Goal: Feedback & Contribution: Submit feedback/report problem

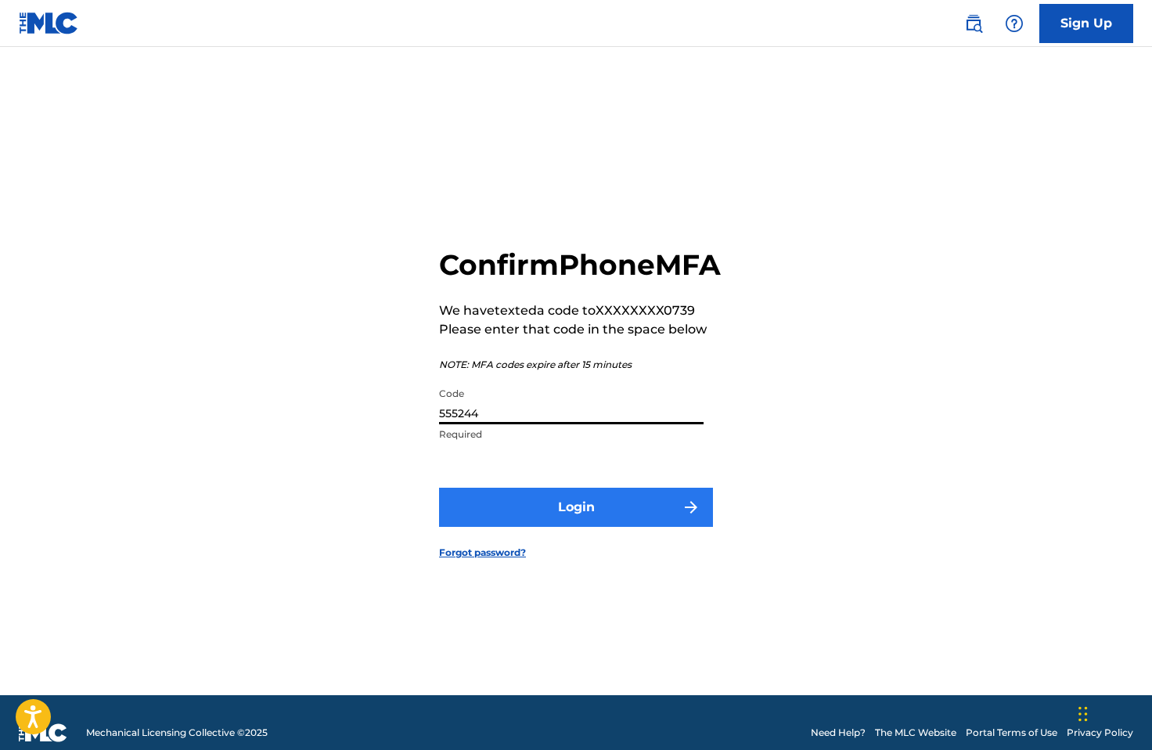
type input "555244"
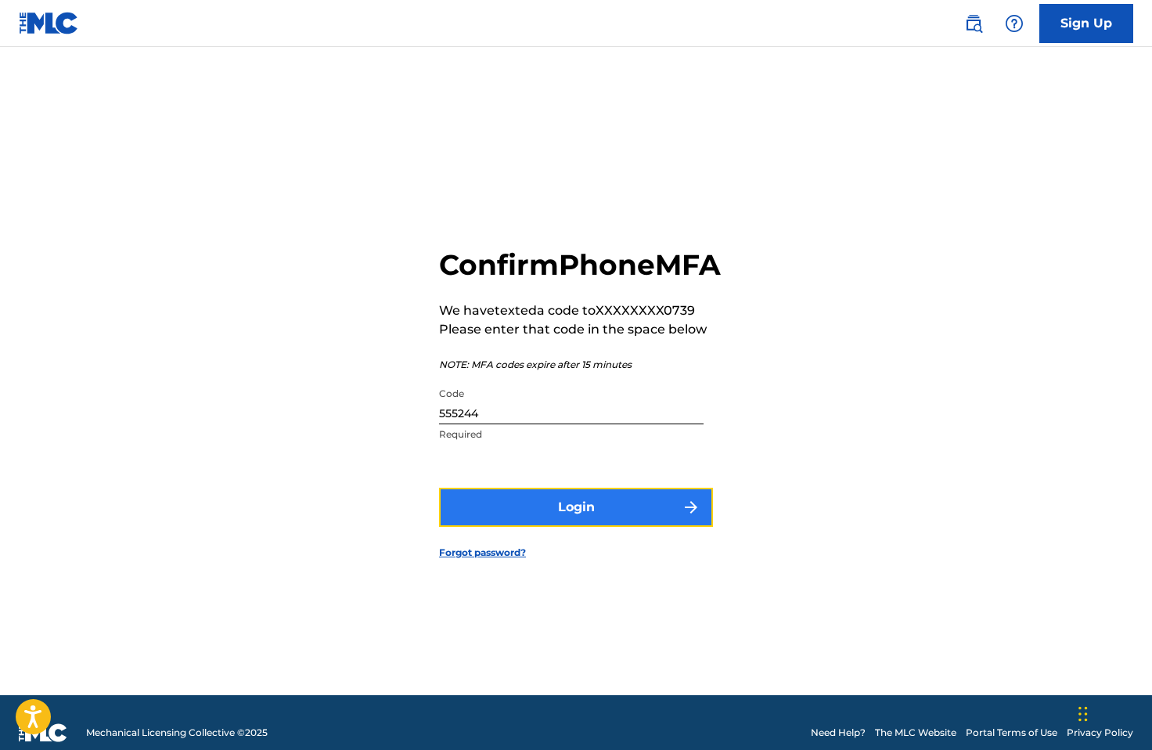
click at [522, 524] on button "Login" at bounding box center [576, 507] width 274 height 39
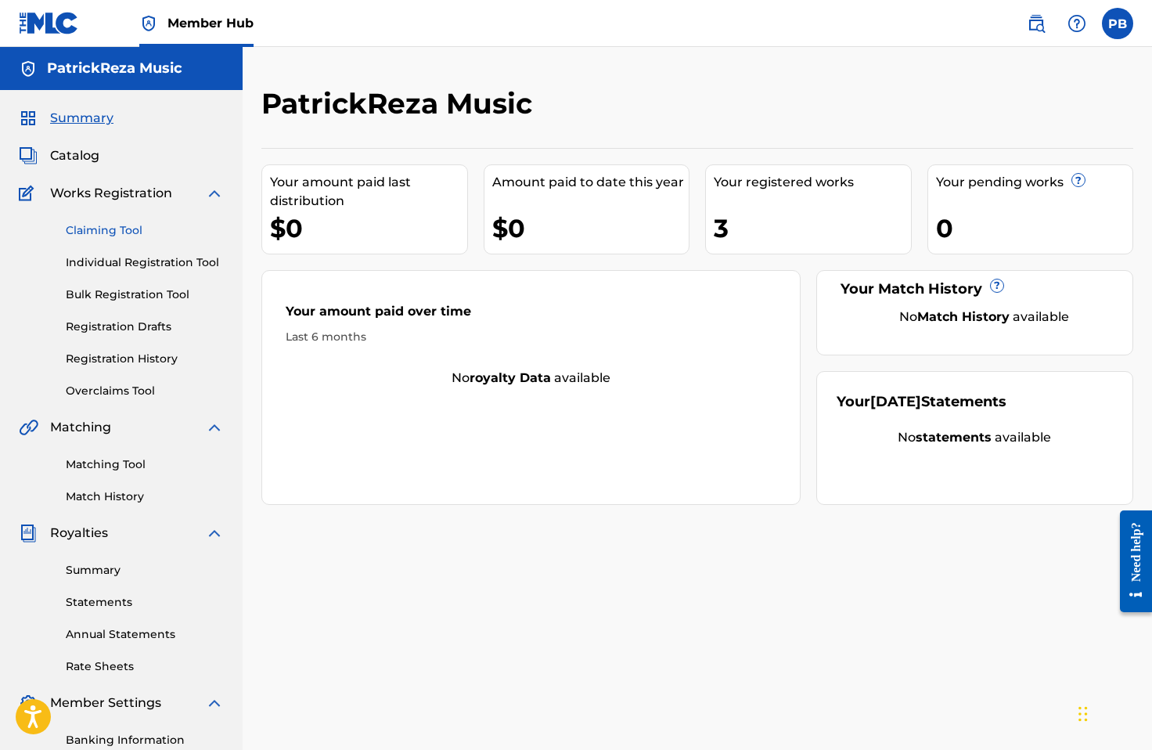
click at [106, 234] on link "Claiming Tool" at bounding box center [145, 230] width 158 height 16
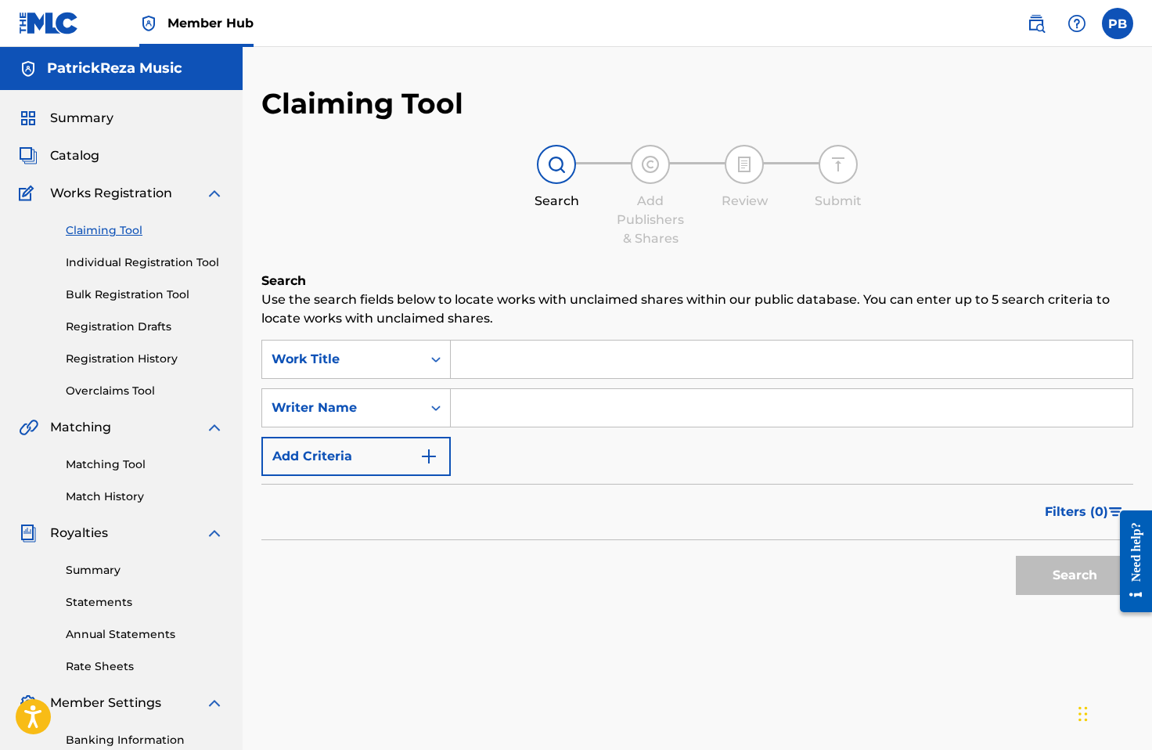
click at [507, 366] on input "Search Form" at bounding box center [792, 359] width 682 height 38
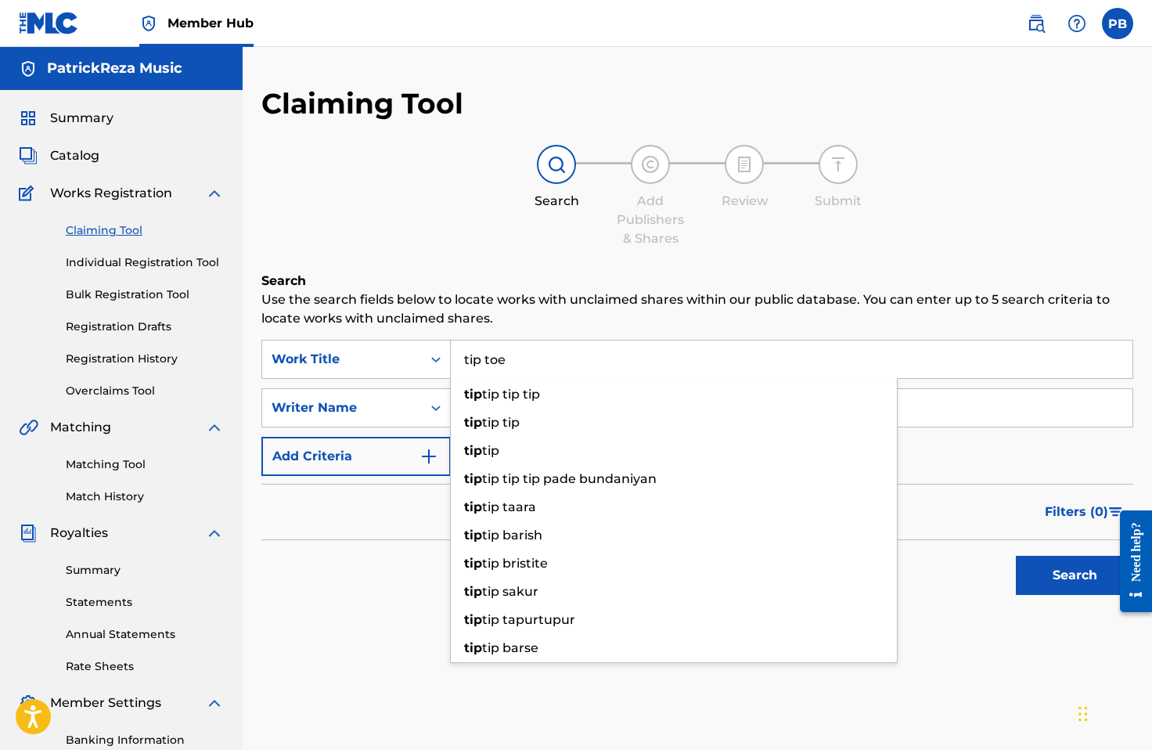
type input "tip toe"
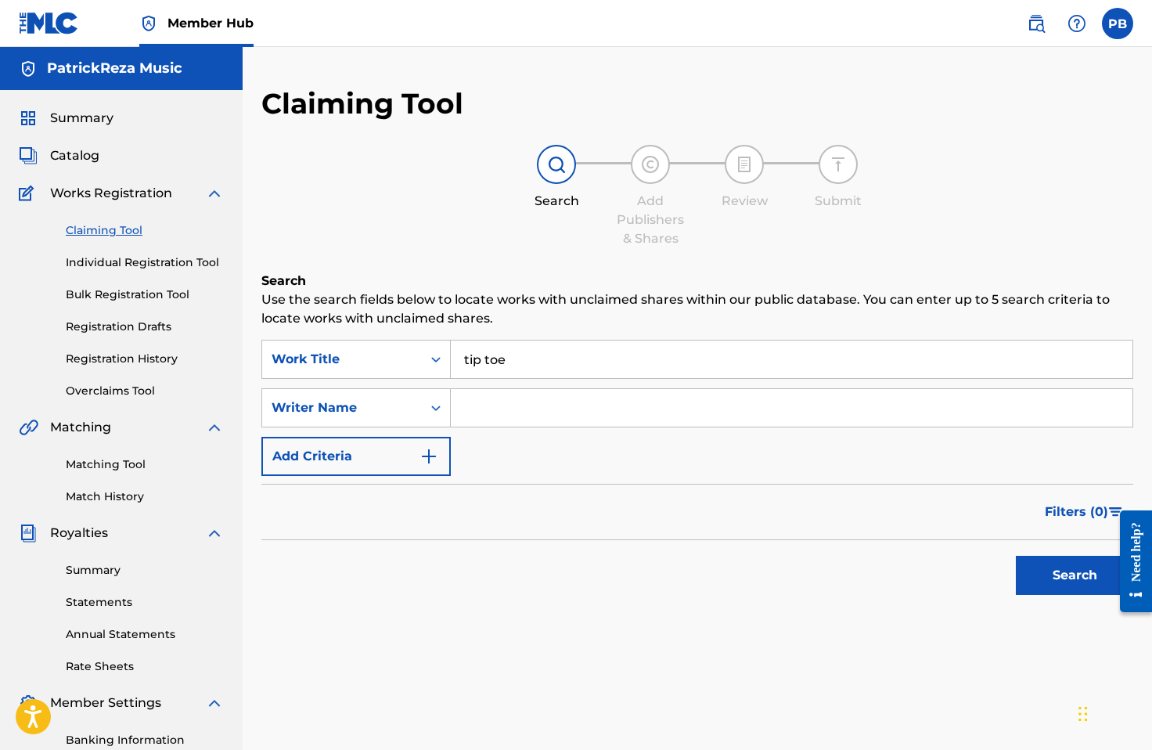
click at [542, 408] on input "Search Form" at bounding box center [792, 408] width 682 height 38
type input "patrickreza"
click at [1016, 556] on button "Search" at bounding box center [1074, 575] width 117 height 39
click at [541, 371] on input "tip toe" at bounding box center [792, 359] width 682 height 38
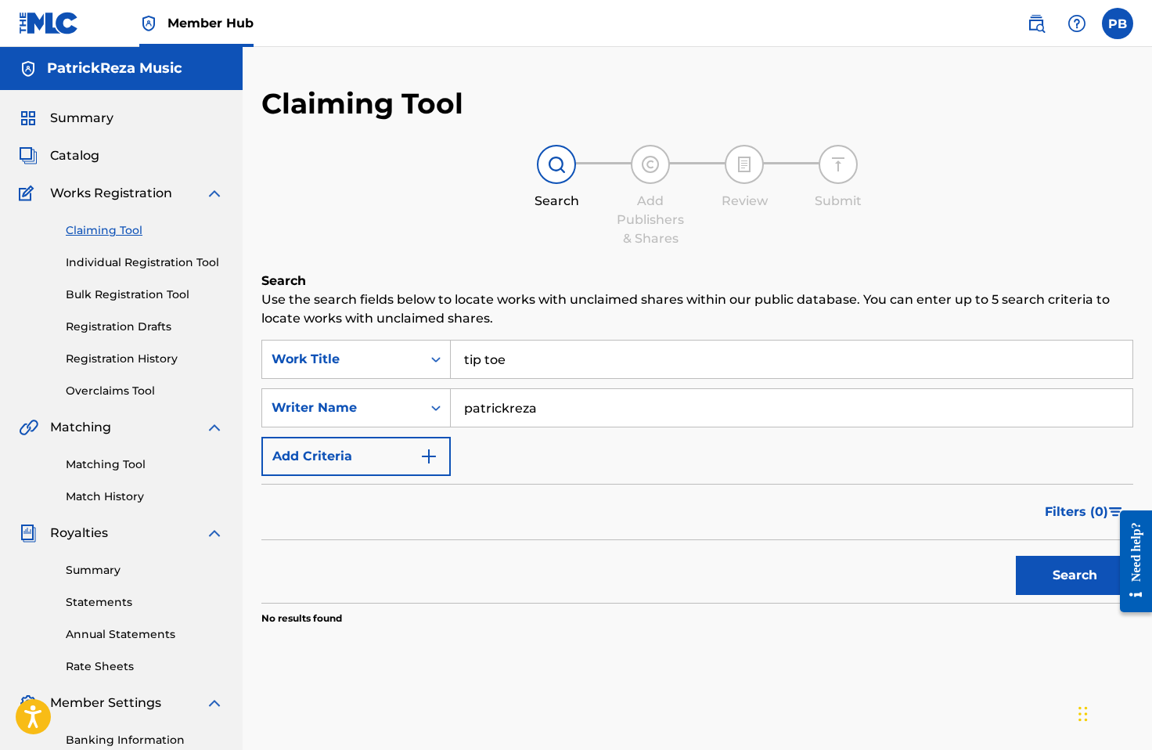
click at [541, 371] on input "tip toe" at bounding box center [792, 359] width 682 height 38
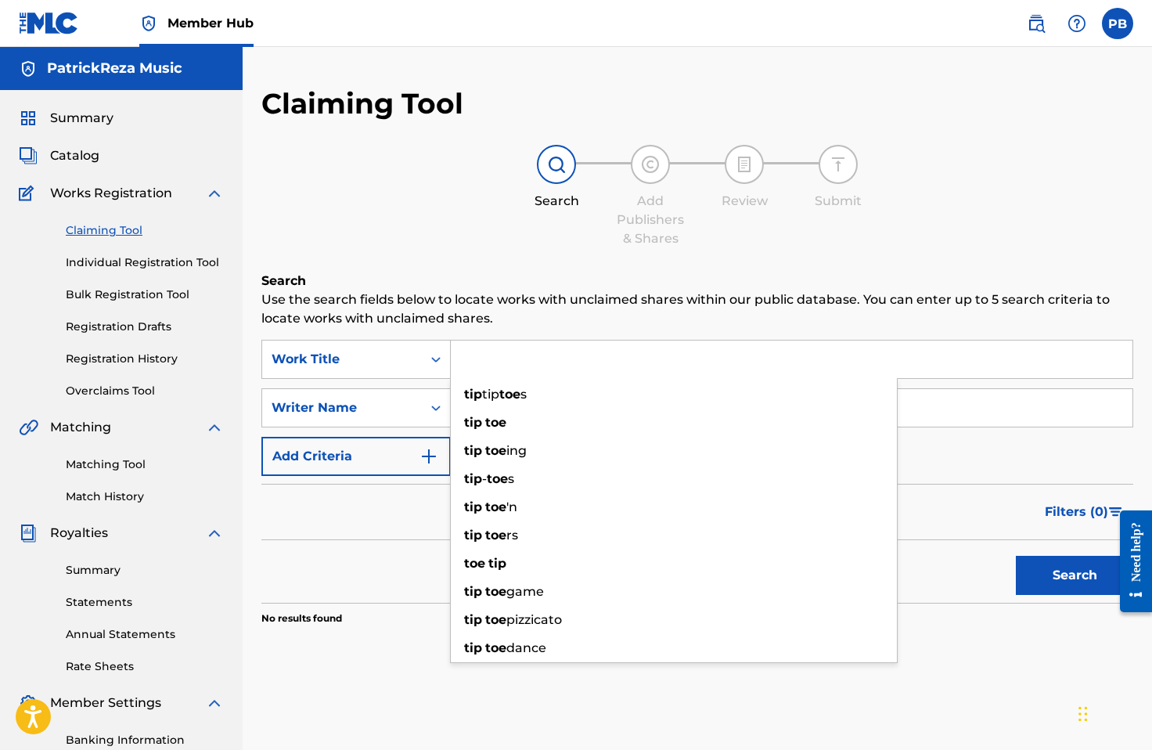
click at [1016, 556] on button "Search" at bounding box center [1074, 575] width 117 height 39
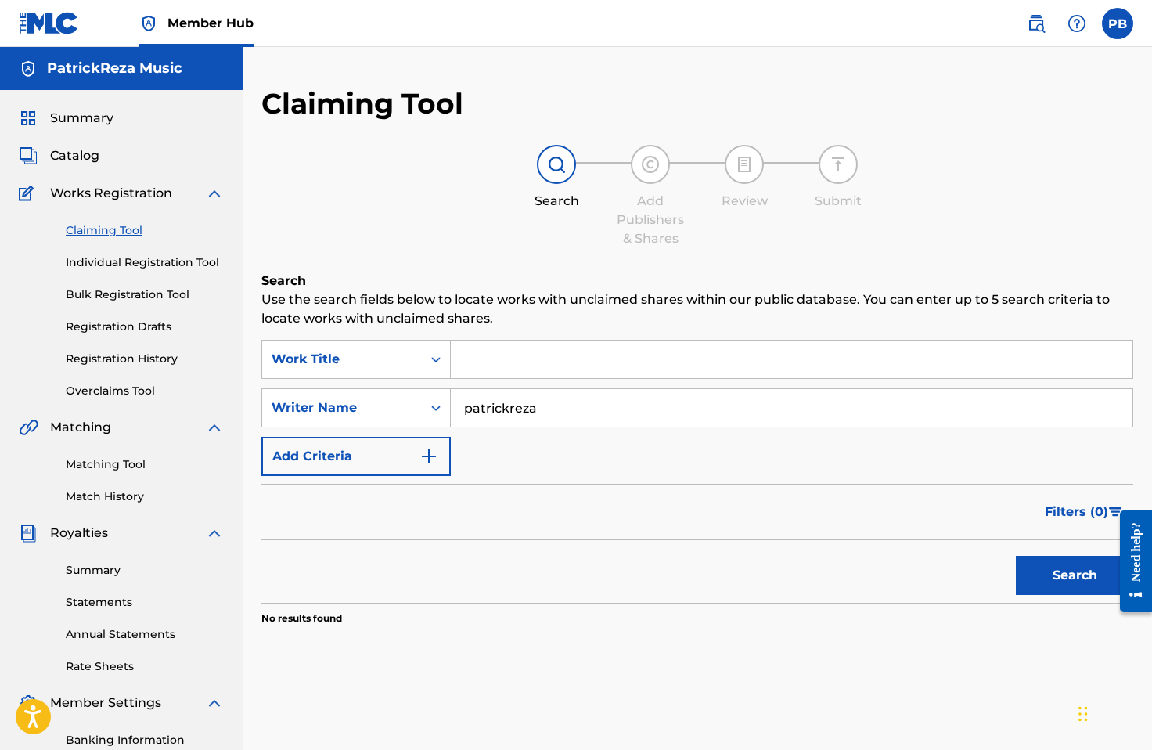
click at [1016, 556] on button "Search" at bounding box center [1074, 575] width 117 height 39
click at [635, 113] on div "Claiming Tool Search Add Publishers & Shares Review Submit Search Use the searc…" at bounding box center [697, 394] width 872 height 617
click at [103, 190] on span "Works Registration" at bounding box center [111, 193] width 122 height 19
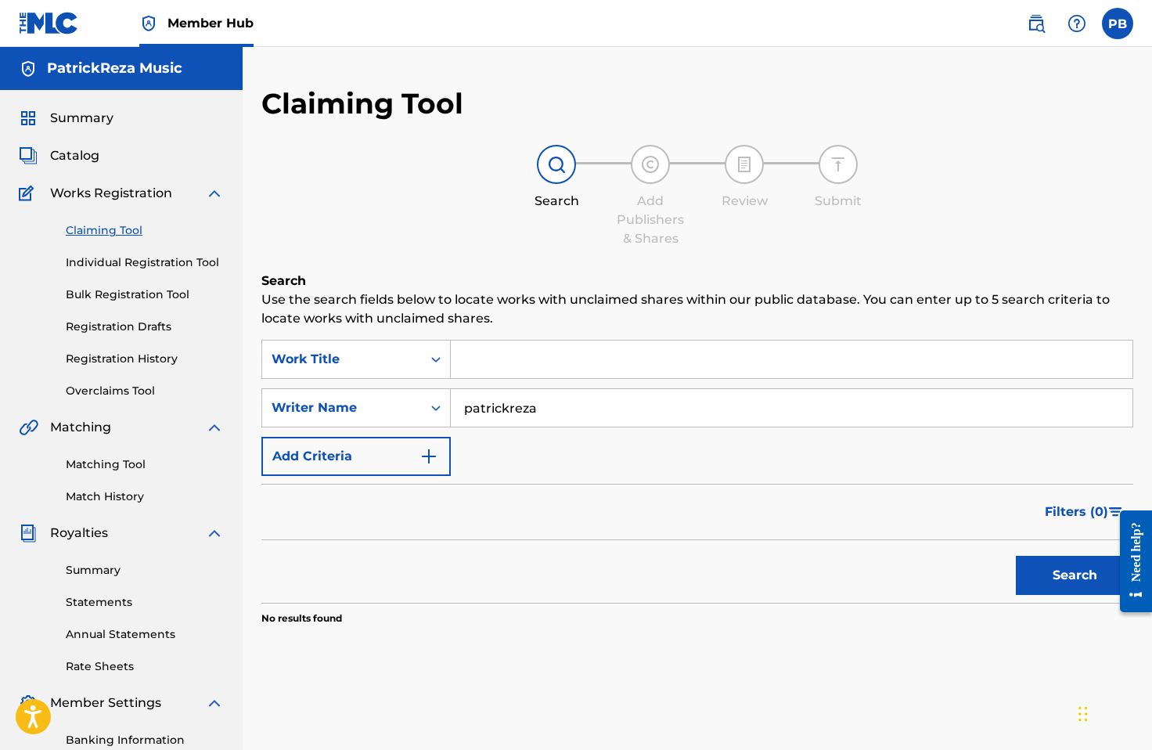
click at [90, 205] on div "Claiming Tool Individual Registration Tool Bulk Registration Tool Registration …" at bounding box center [121, 301] width 205 height 196
click at [90, 198] on span "Works Registration" at bounding box center [111, 193] width 122 height 19
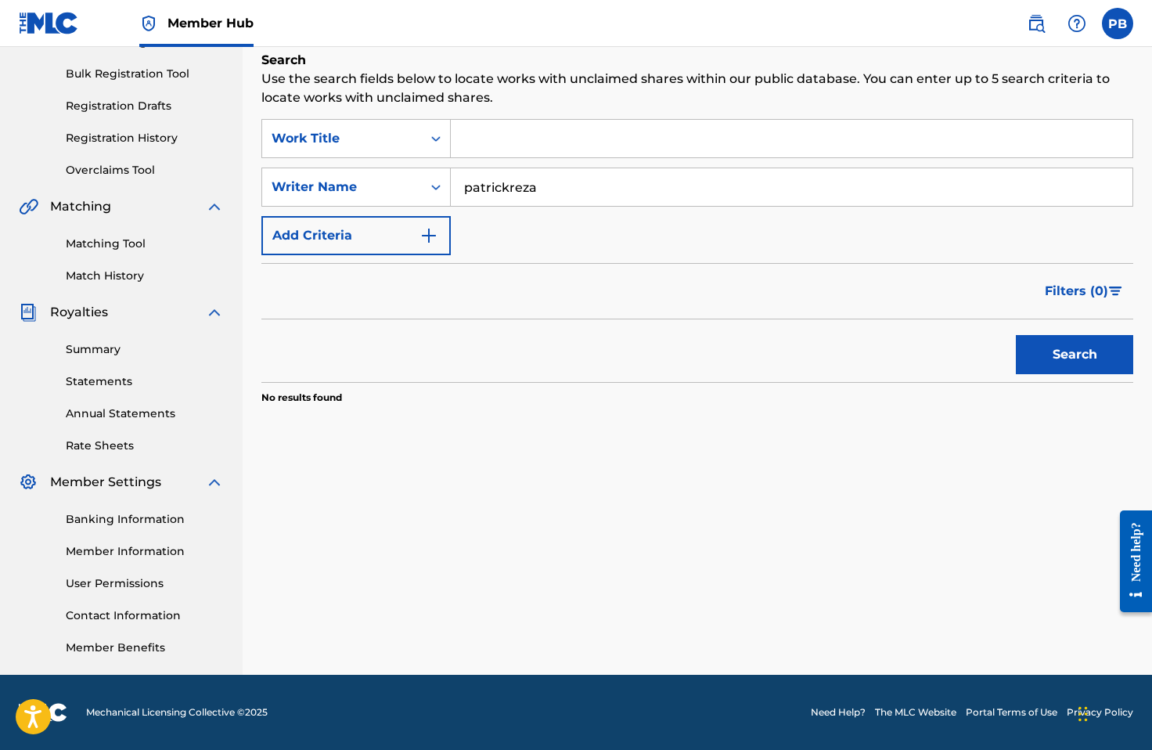
click at [98, 362] on div "Summary Statements Annual Statements Rate Sheets" at bounding box center [121, 388] width 205 height 132
click at [97, 370] on div "Summary Statements Annual Statements Rate Sheets" at bounding box center [121, 388] width 205 height 132
click at [87, 385] on link "Statements" at bounding box center [145, 381] width 158 height 16
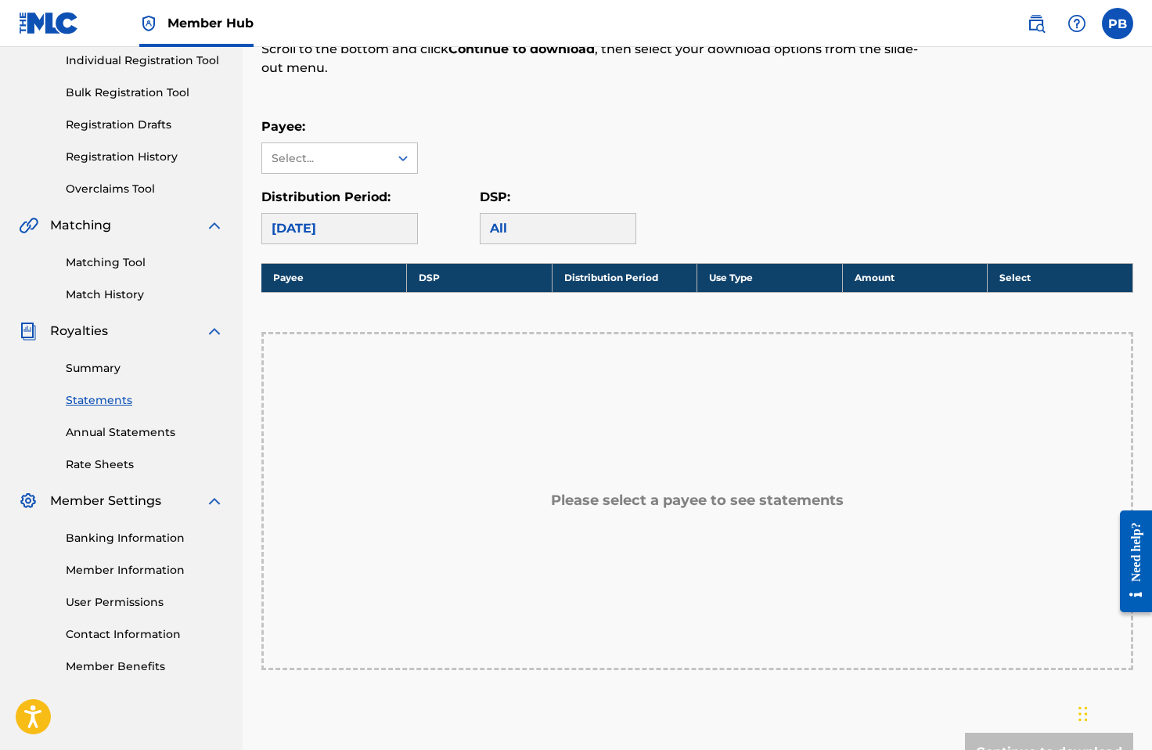
scroll to position [196, 0]
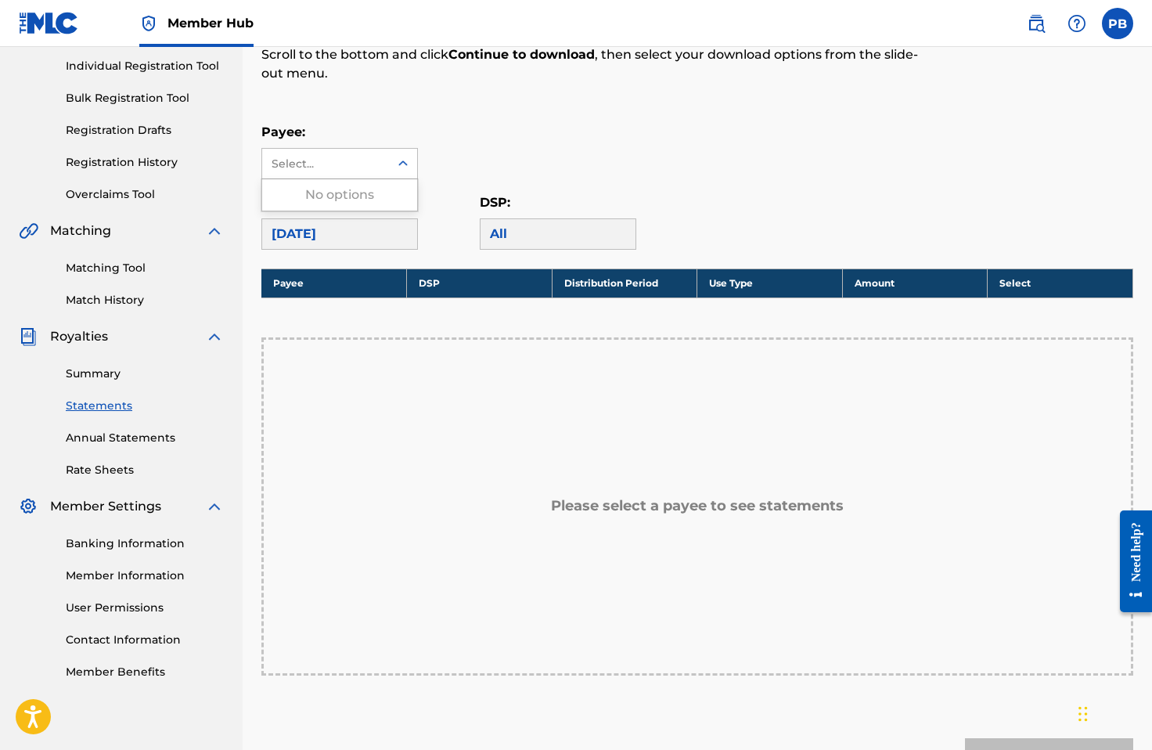
click at [351, 175] on div "Select..." at bounding box center [325, 164] width 127 height 30
click at [360, 191] on div "No options" at bounding box center [339, 194] width 155 height 31
click at [130, 611] on link "User Permissions" at bounding box center [145, 607] width 158 height 16
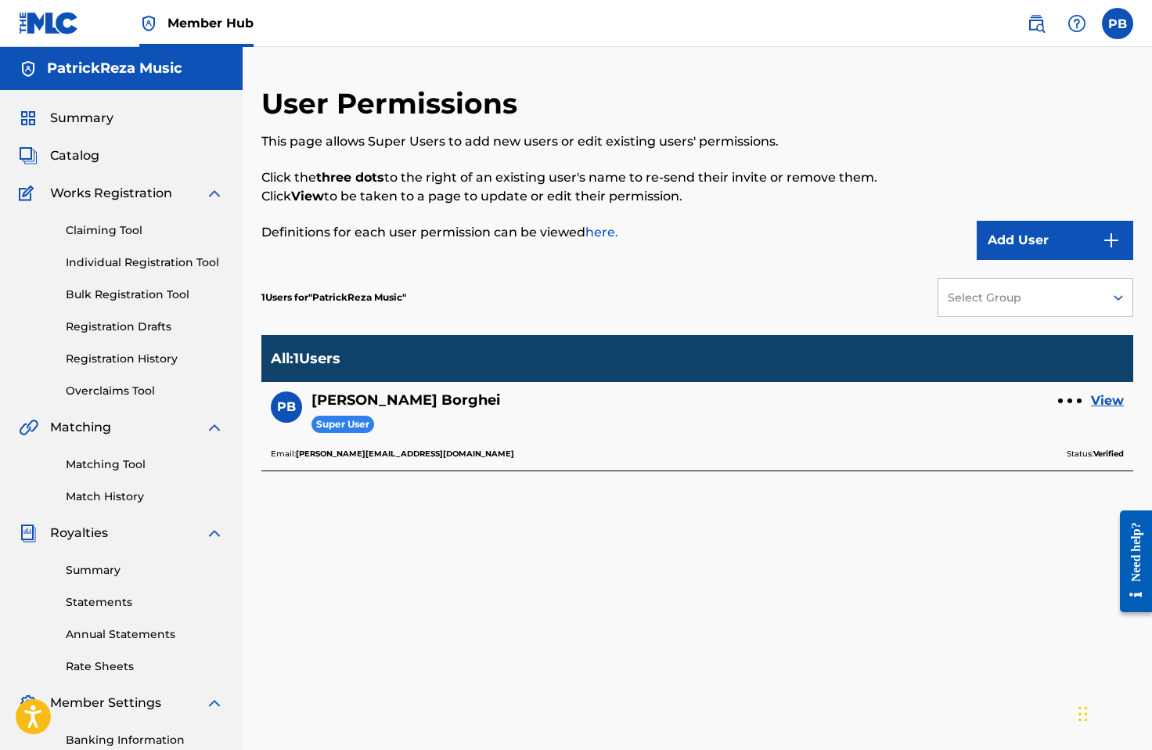
scroll to position [221, 0]
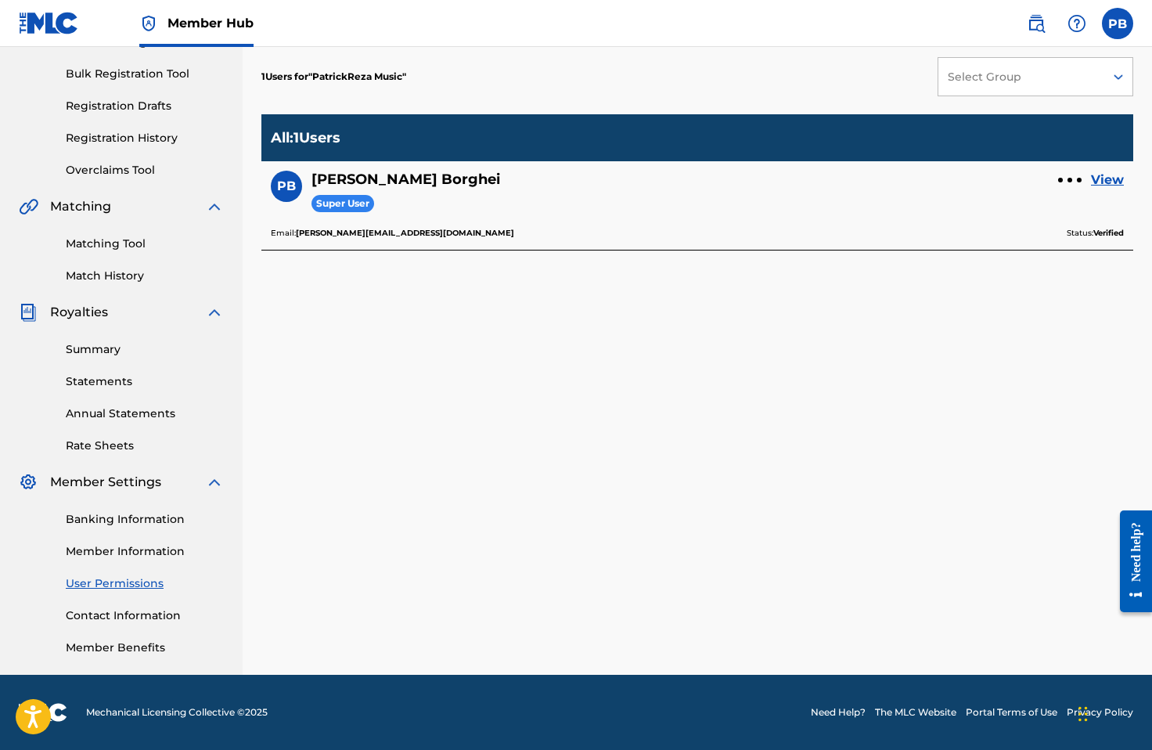
click at [130, 611] on link "Contact Information" at bounding box center [145, 615] width 158 height 16
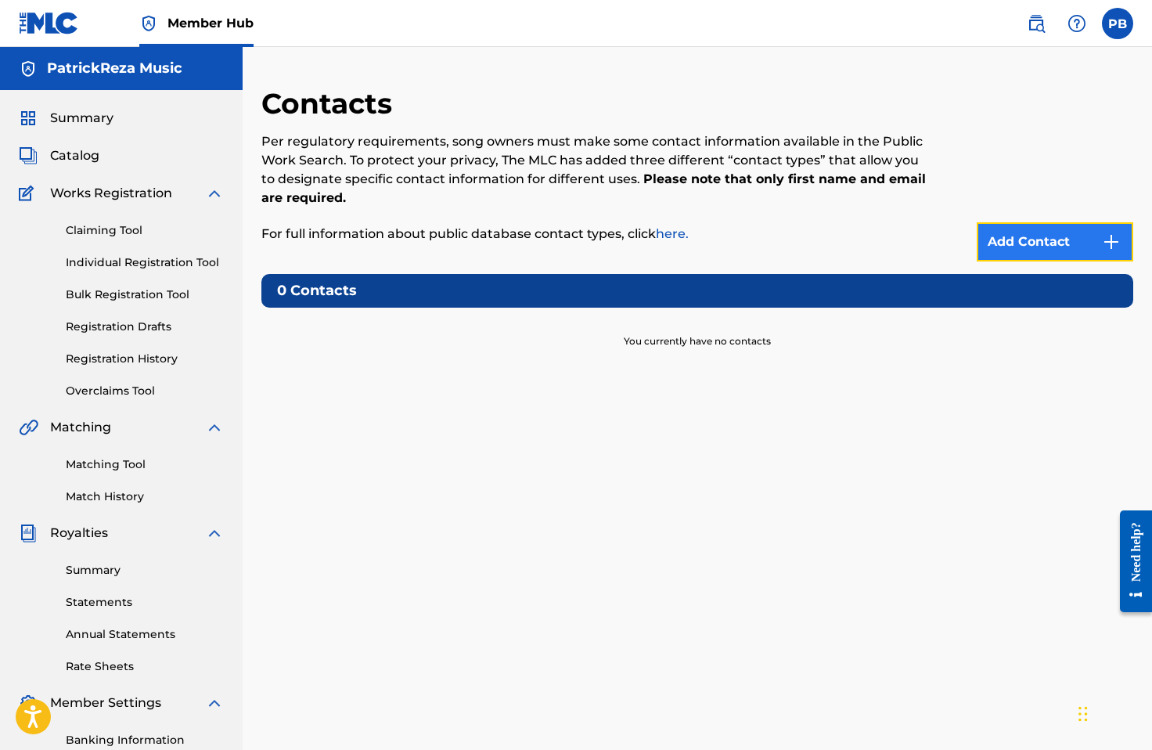
click at [993, 236] on link "Add Contact" at bounding box center [1055, 241] width 157 height 39
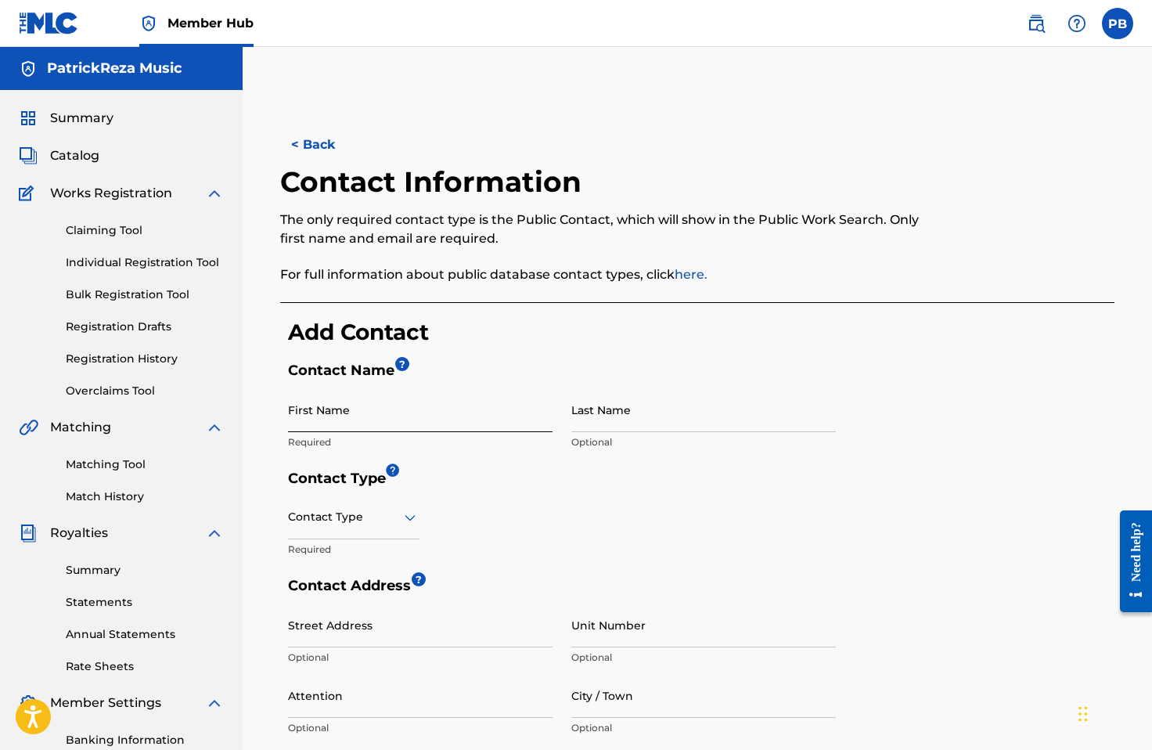
click at [426, 415] on input "First Name" at bounding box center [420, 409] width 265 height 45
type input "[PERSON_NAME]"
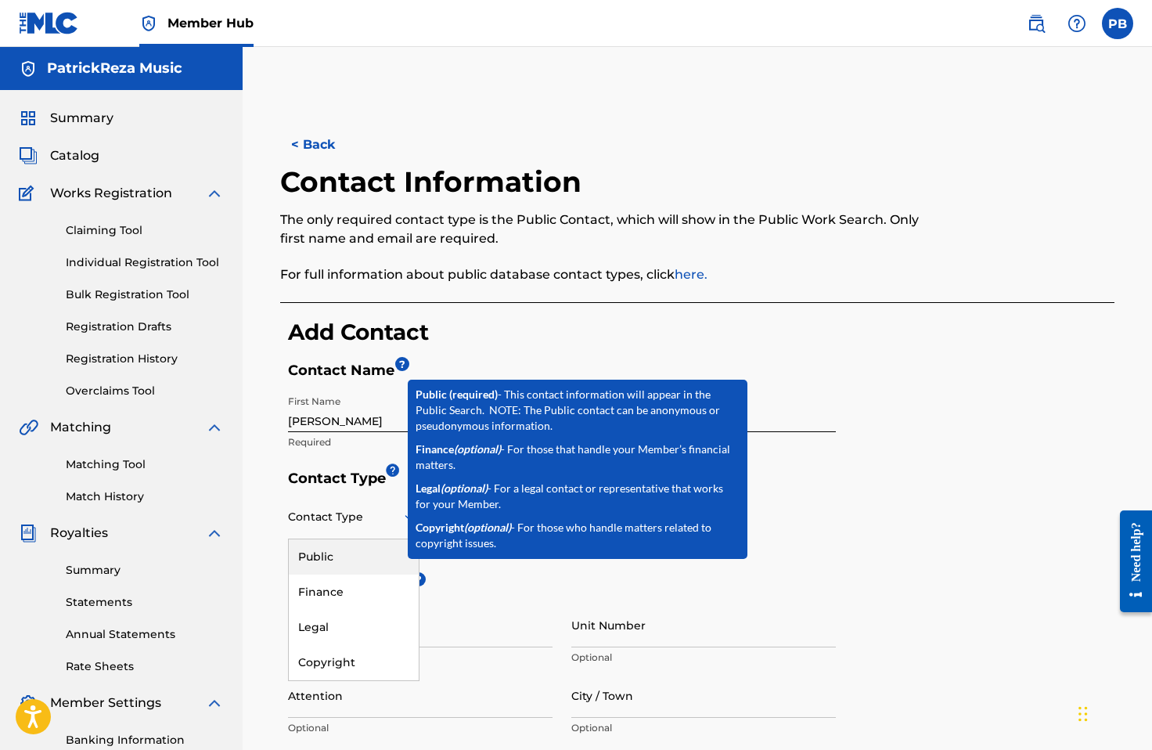
click at [347, 523] on div at bounding box center [353, 517] width 131 height 20
click at [340, 562] on div "Public" at bounding box center [354, 556] width 130 height 35
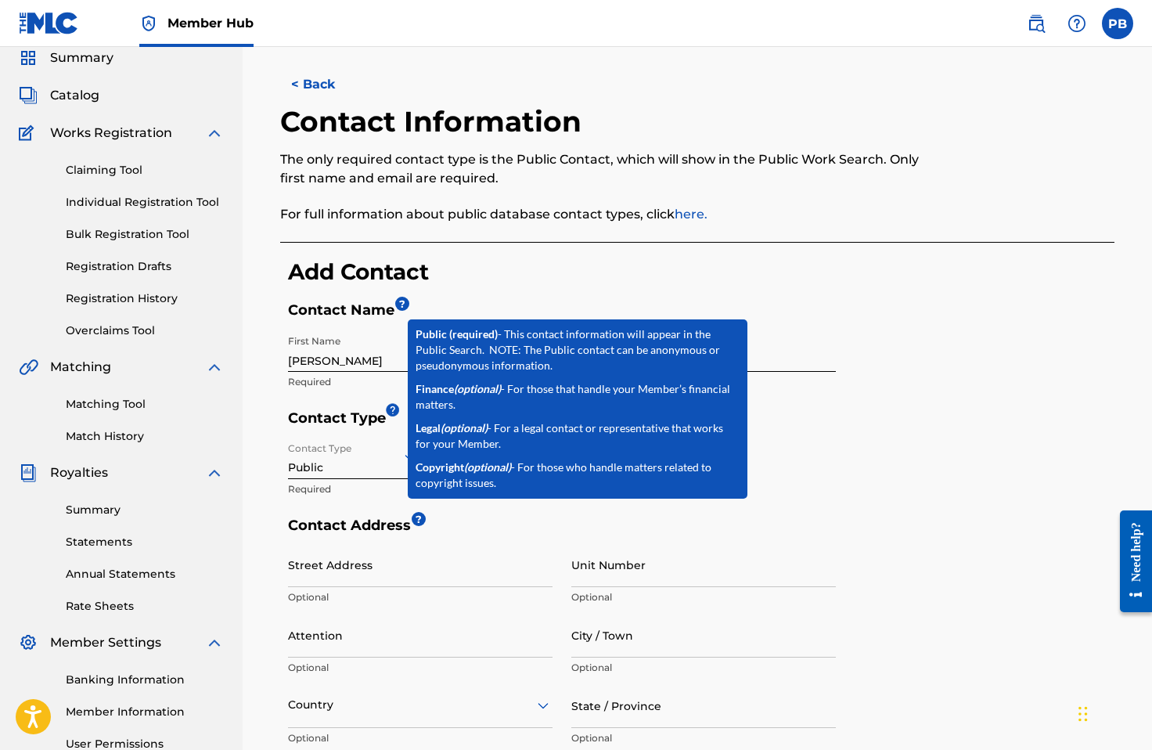
scroll to position [80, 0]
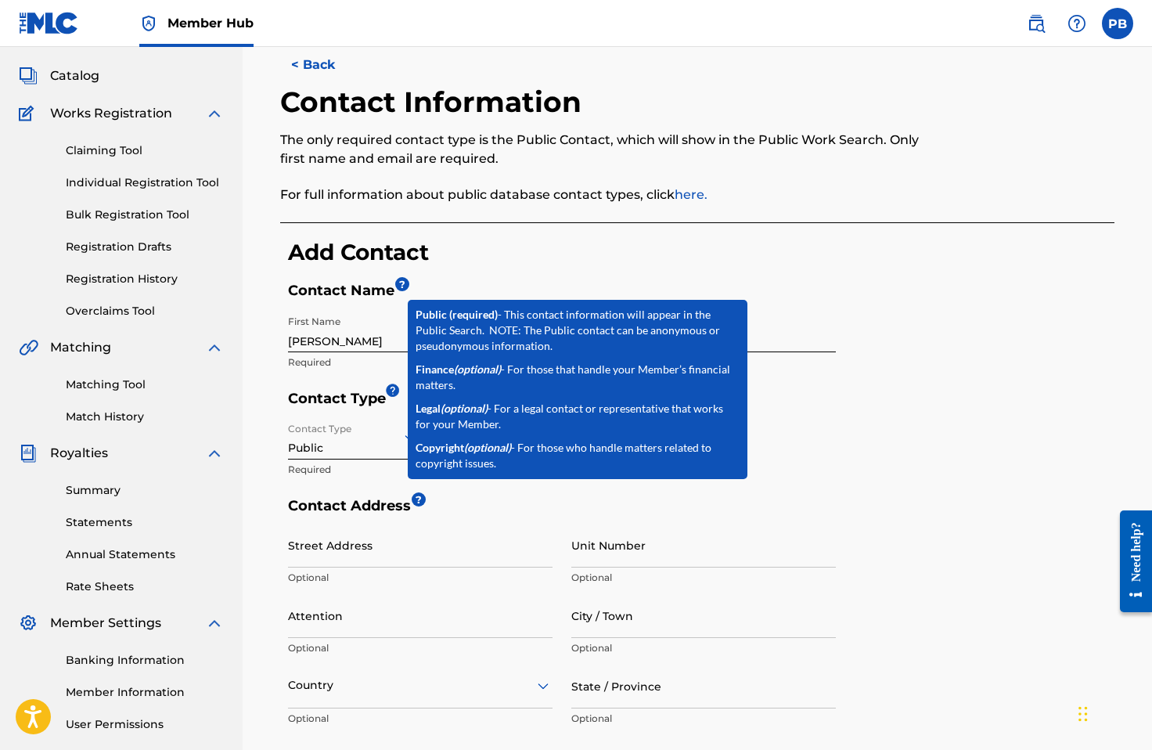
click at [484, 518] on h5 "Contact Address ?" at bounding box center [562, 510] width 548 height 26
click at [407, 545] on input "Street Address" at bounding box center [420, 545] width 265 height 45
click at [464, 513] on h5 "Contact Address ?" at bounding box center [562, 510] width 548 height 26
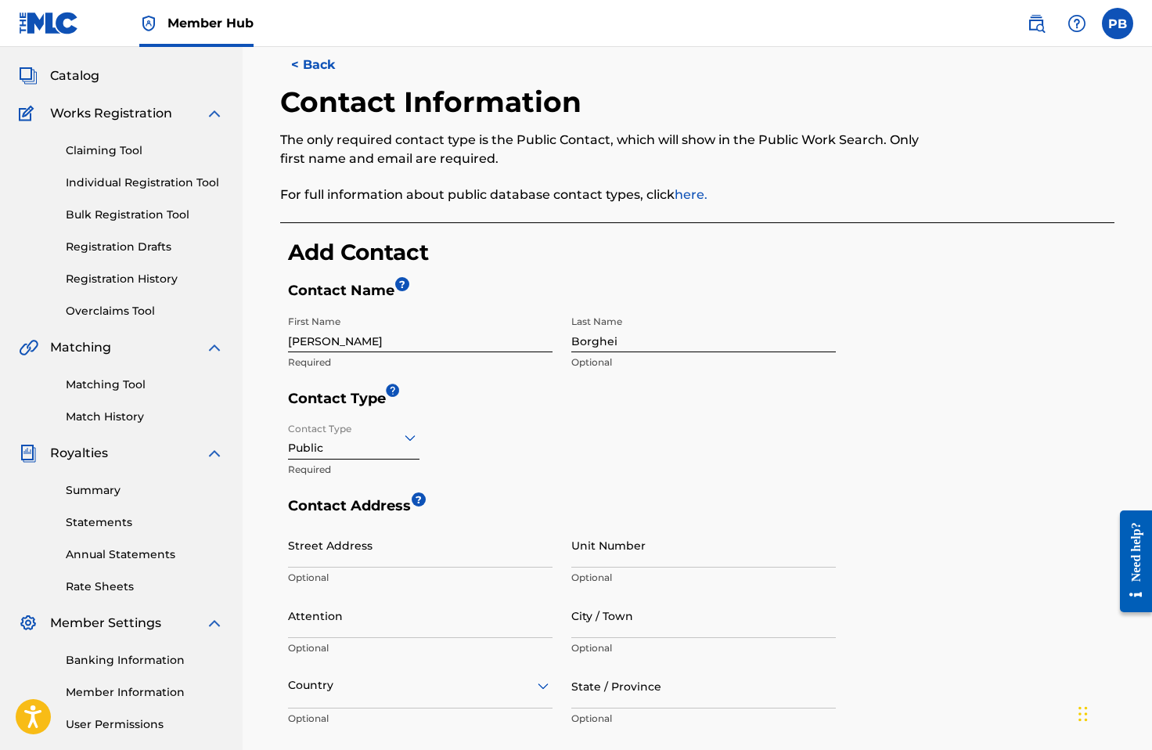
click at [507, 223] on div "< Back Contact Information The only required contact type is the Public Contact…" at bounding box center [697, 519] width 834 height 948
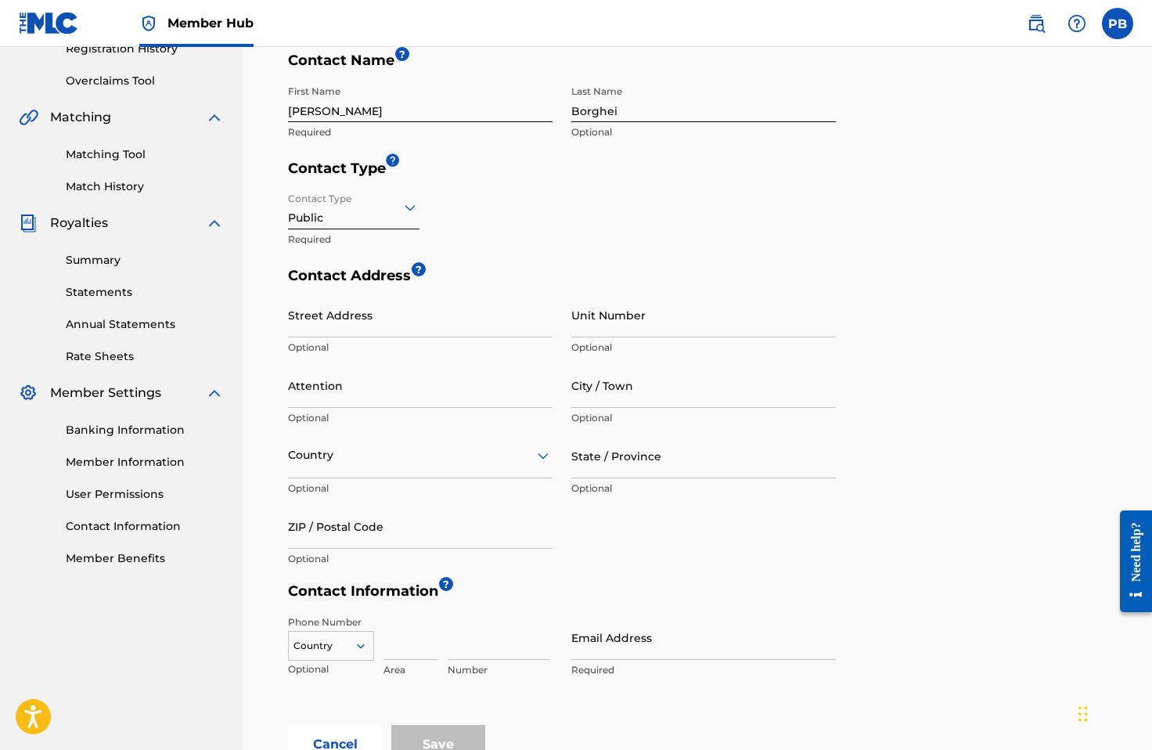
scroll to position [0, 0]
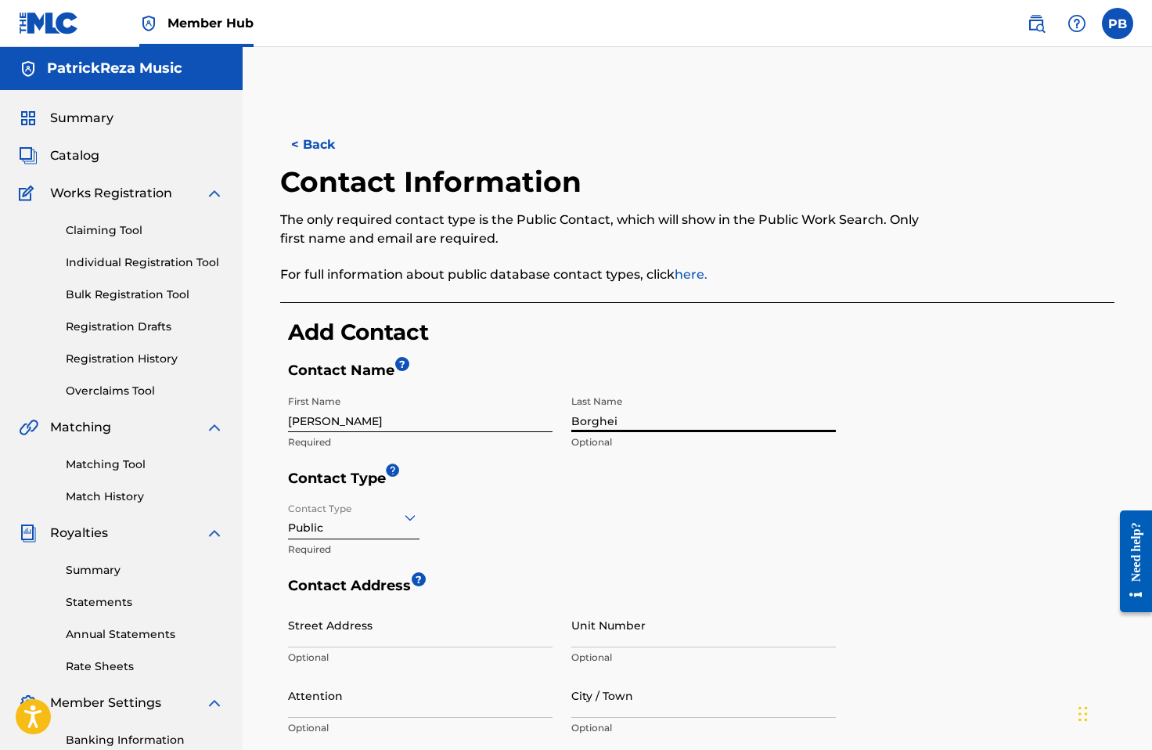
click at [632, 426] on input "Borghei" at bounding box center [703, 409] width 265 height 45
type input "[PERSON_NAME]"
click at [551, 471] on h5 "Contact Type" at bounding box center [701, 483] width 826 height 26
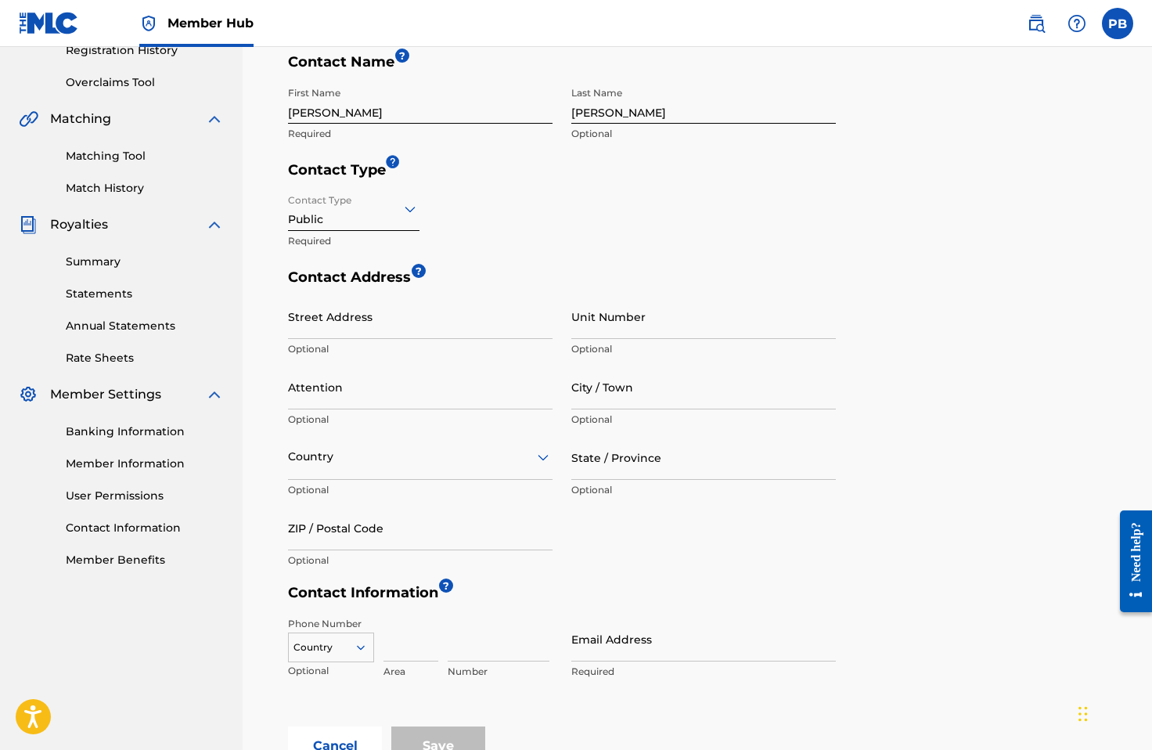
scroll to position [509, 0]
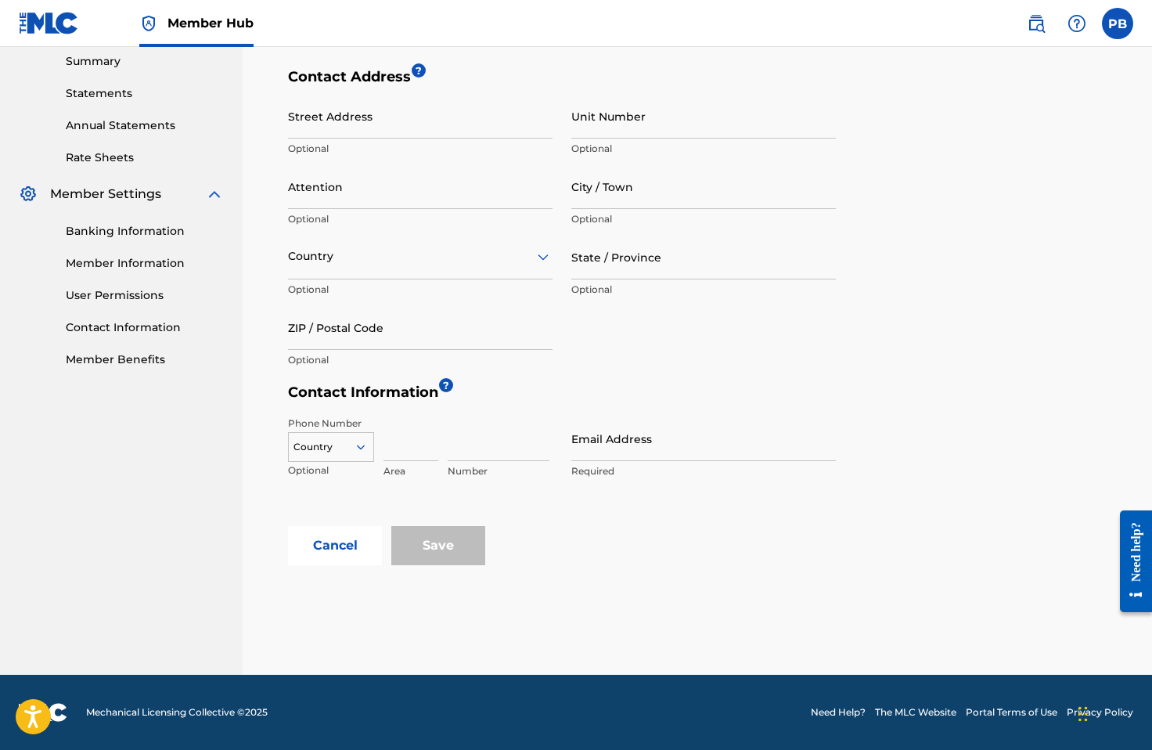
click at [434, 554] on div "Save" at bounding box center [438, 545] width 94 height 39
click at [401, 460] on input at bounding box center [410, 438] width 55 height 45
click at [646, 427] on input "Email Address" at bounding box center [703, 438] width 265 height 45
type input "[PERSON_NAME][EMAIL_ADDRESS][DOMAIN_NAME]"
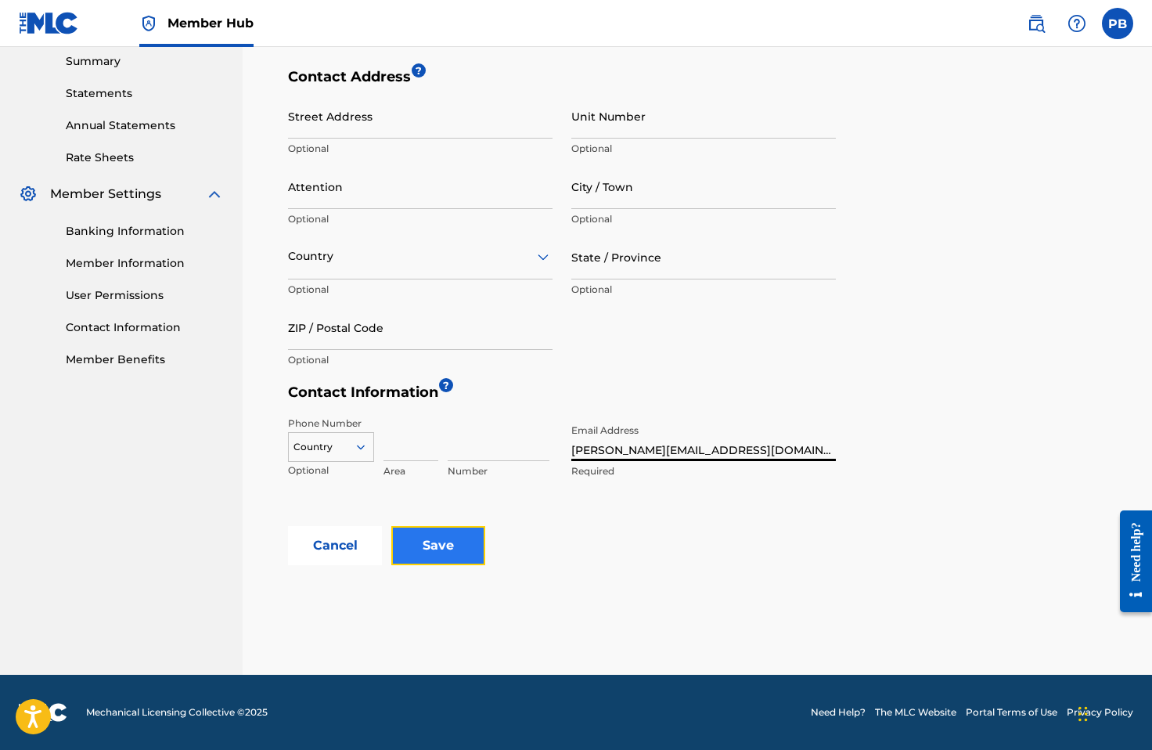
click at [469, 537] on input "Save" at bounding box center [438, 545] width 94 height 39
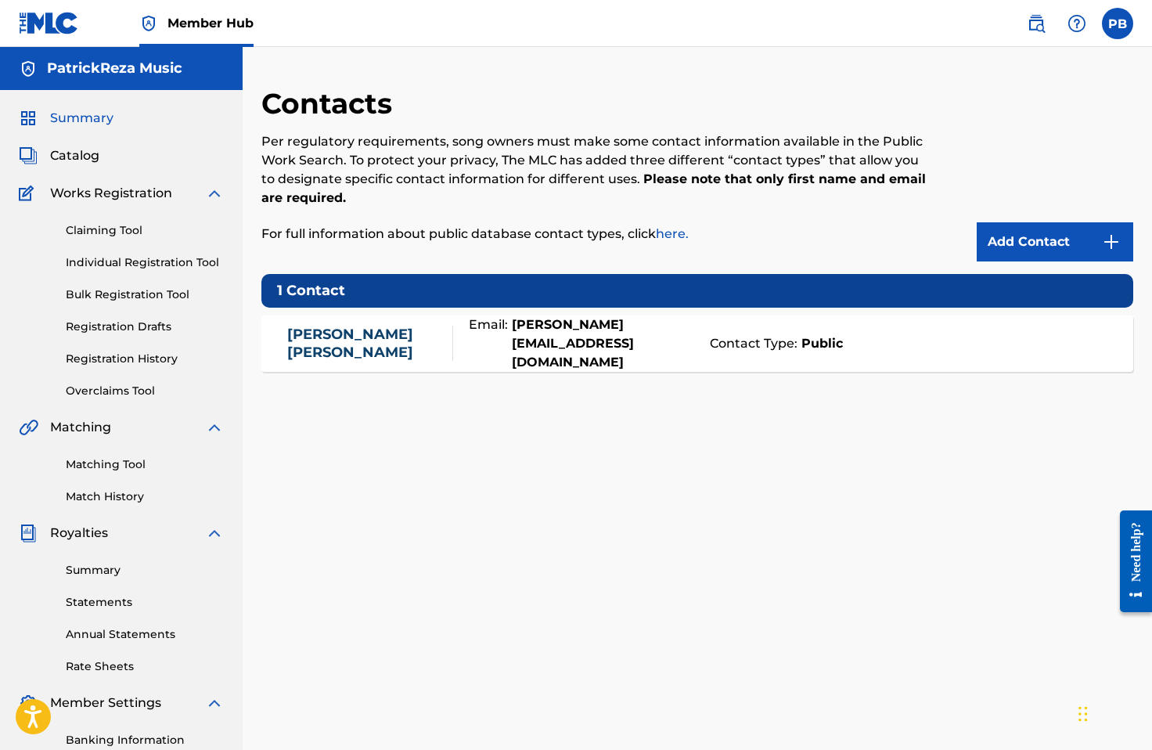
click at [82, 117] on span "Summary" at bounding box center [81, 118] width 63 height 19
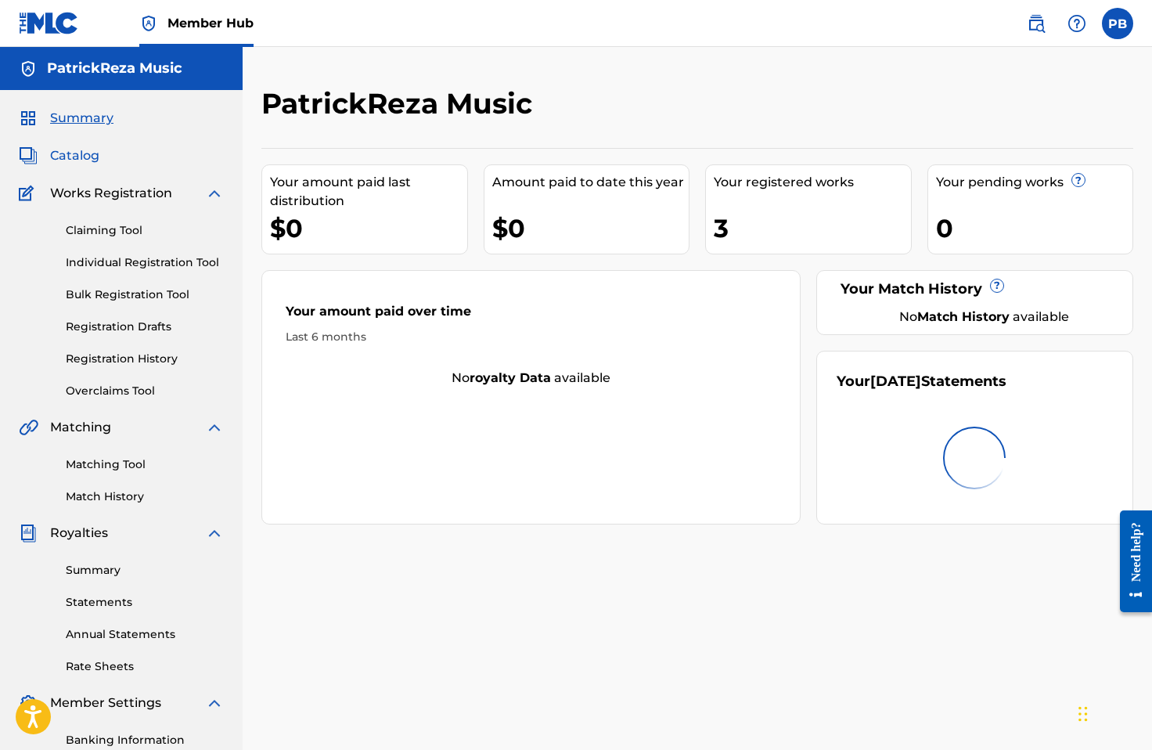
click at [74, 154] on span "Catalog" at bounding box center [74, 155] width 49 height 19
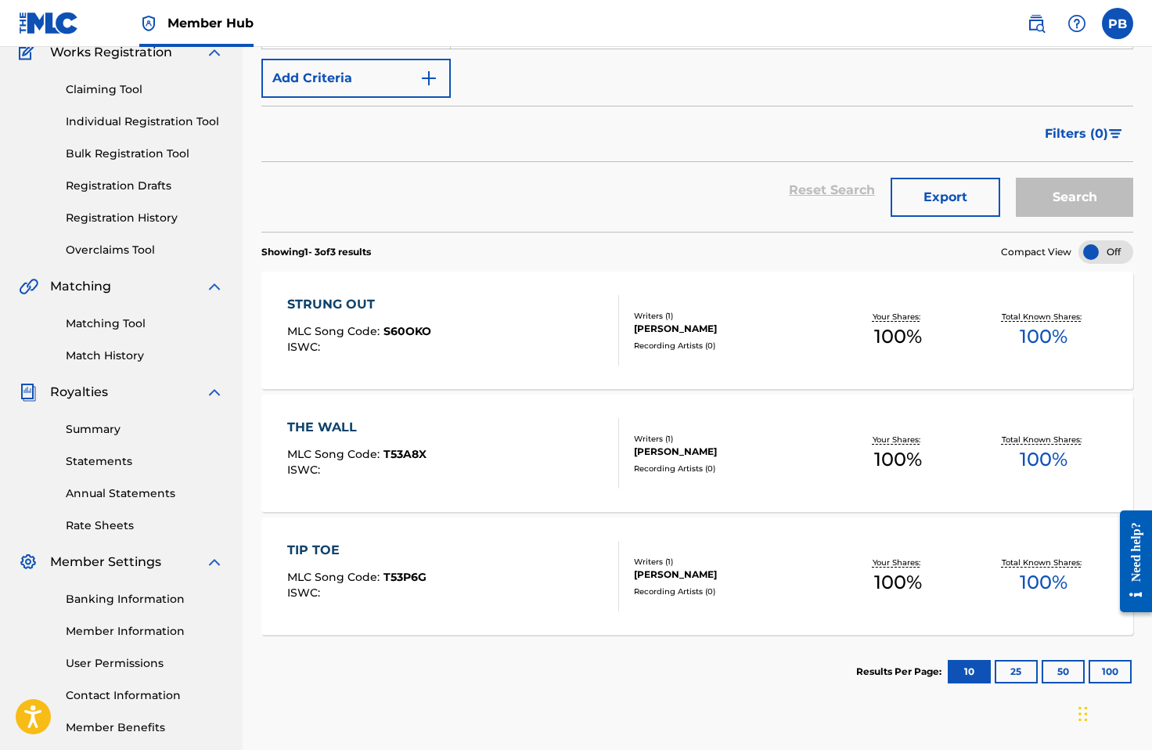
scroll to position [160, 0]
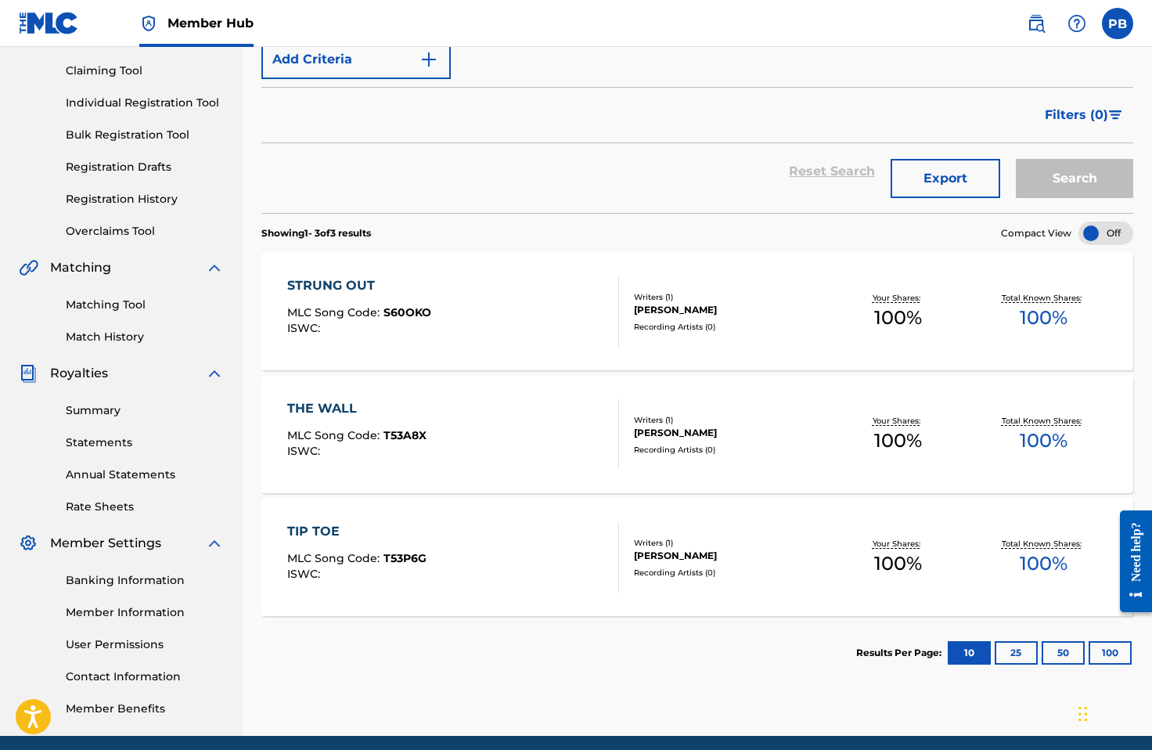
click at [732, 328] on div "Recording Artists ( 0 )" at bounding box center [730, 327] width 193 height 12
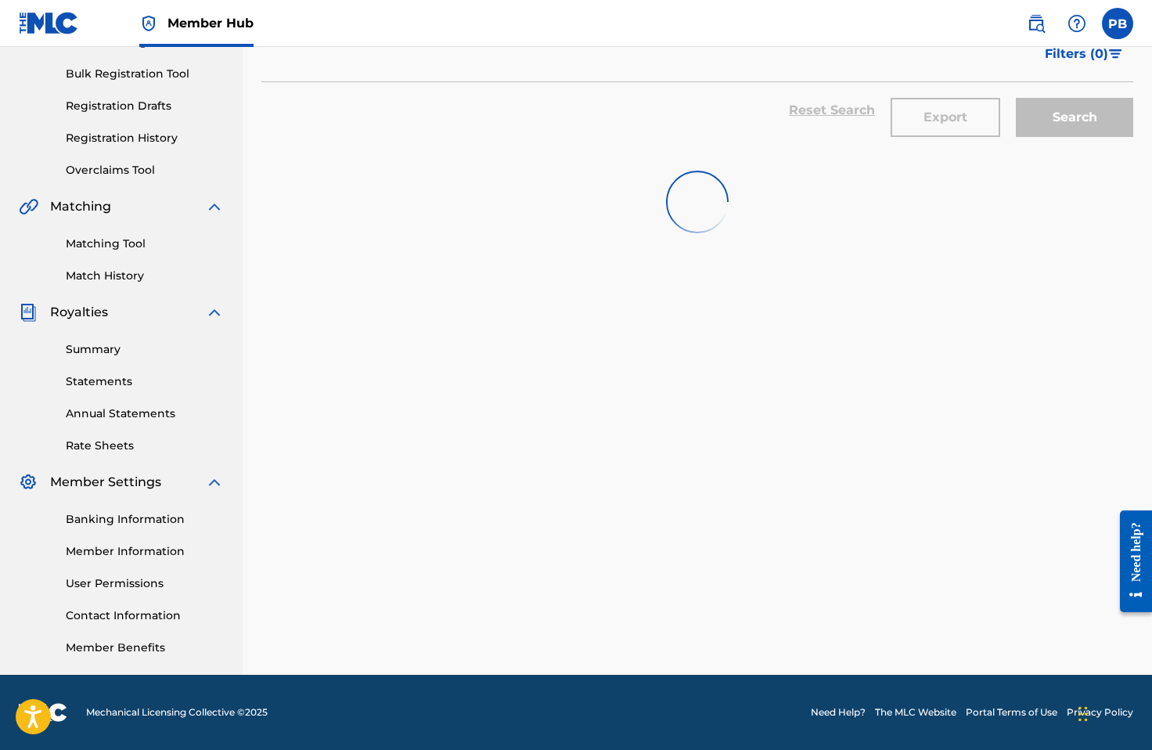
scroll to position [160, 0]
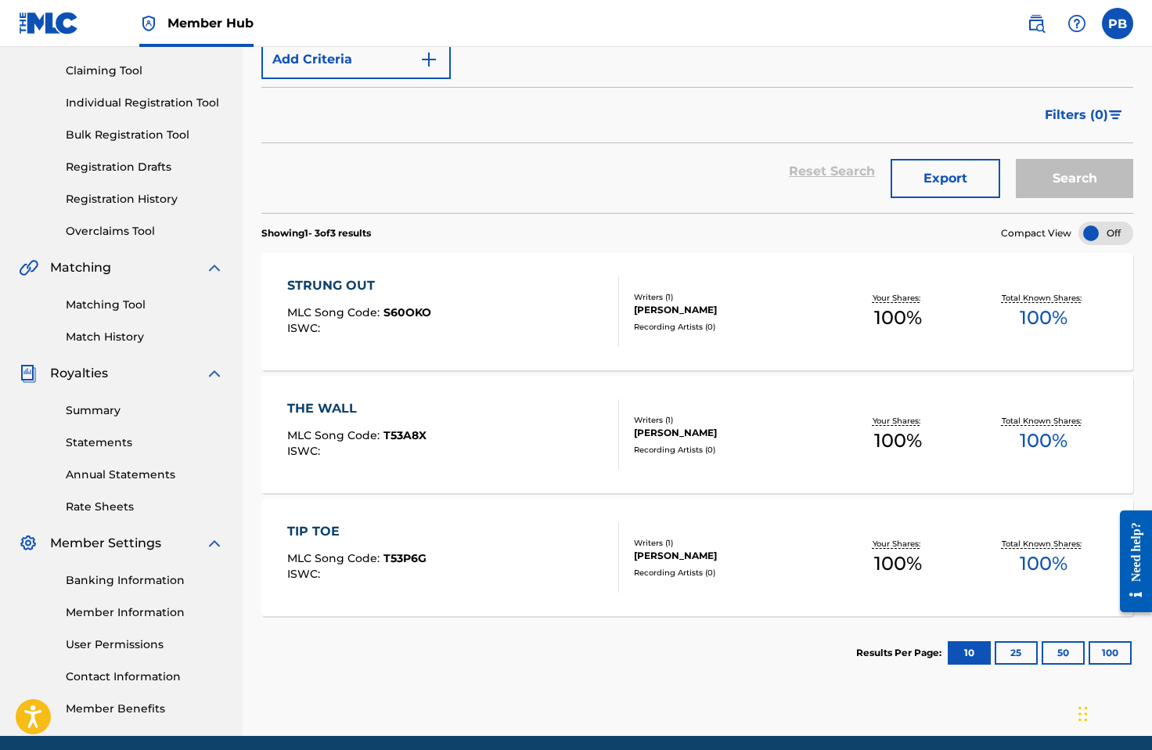
click at [565, 543] on div "TIP TOE MLC Song Code : T53P6G ISWC :" at bounding box center [452, 557] width 331 height 70
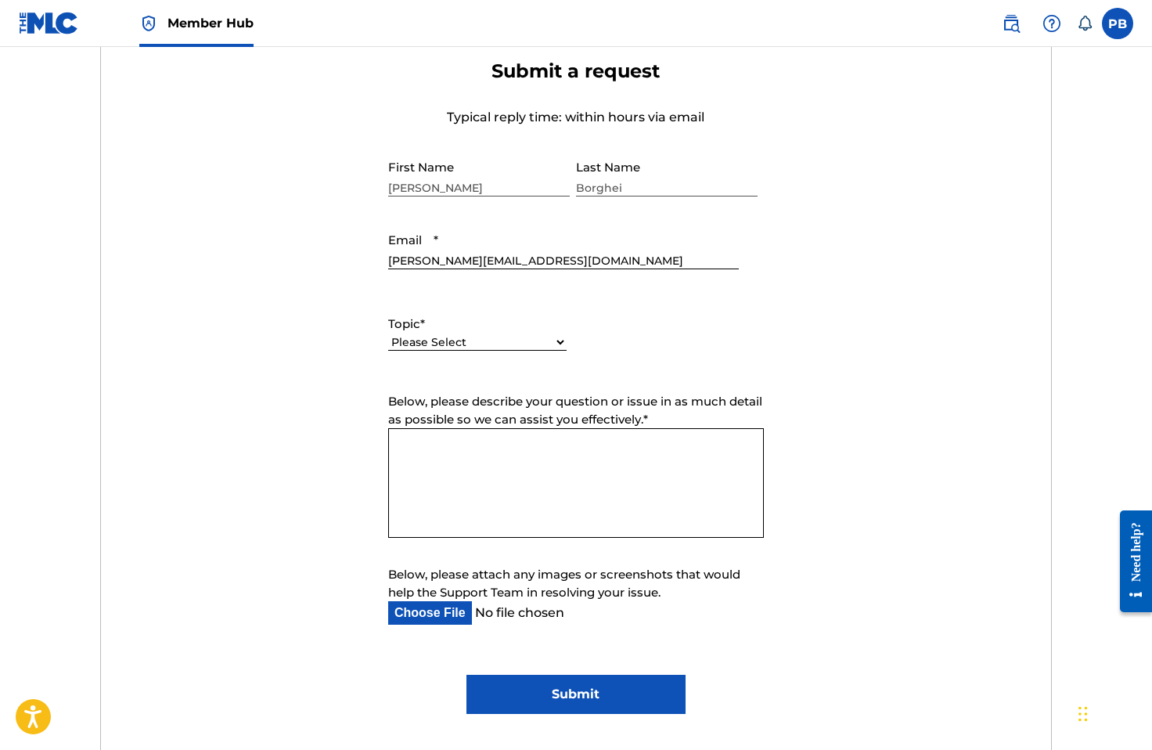
scroll to position [589, 0]
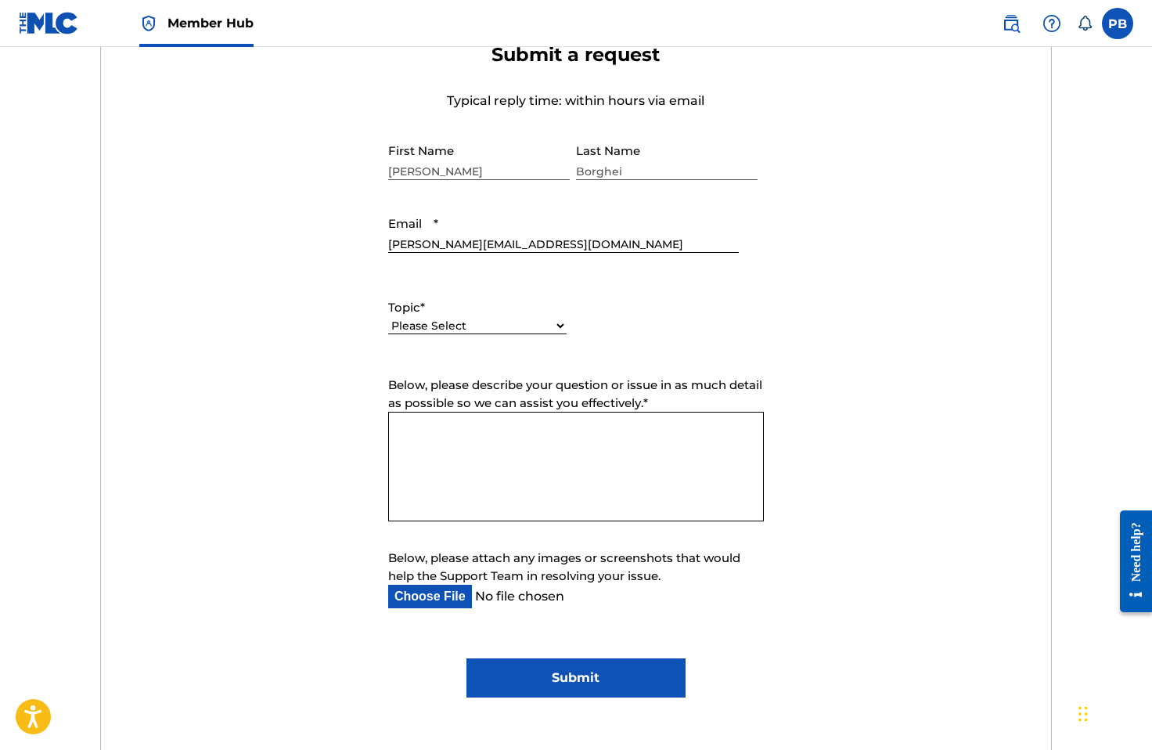
click at [484, 547] on form "Submit a request Typical reply time: within hours via email First Name Patrick …" at bounding box center [576, 370] width 951 height 654
paste textarea "Hi MLC Team, I’m following up now that my three works have been successfully re…"
click at [486, 489] on textarea "Below, please describe your question or issue in as much detail as possible so …" at bounding box center [576, 467] width 376 height 110
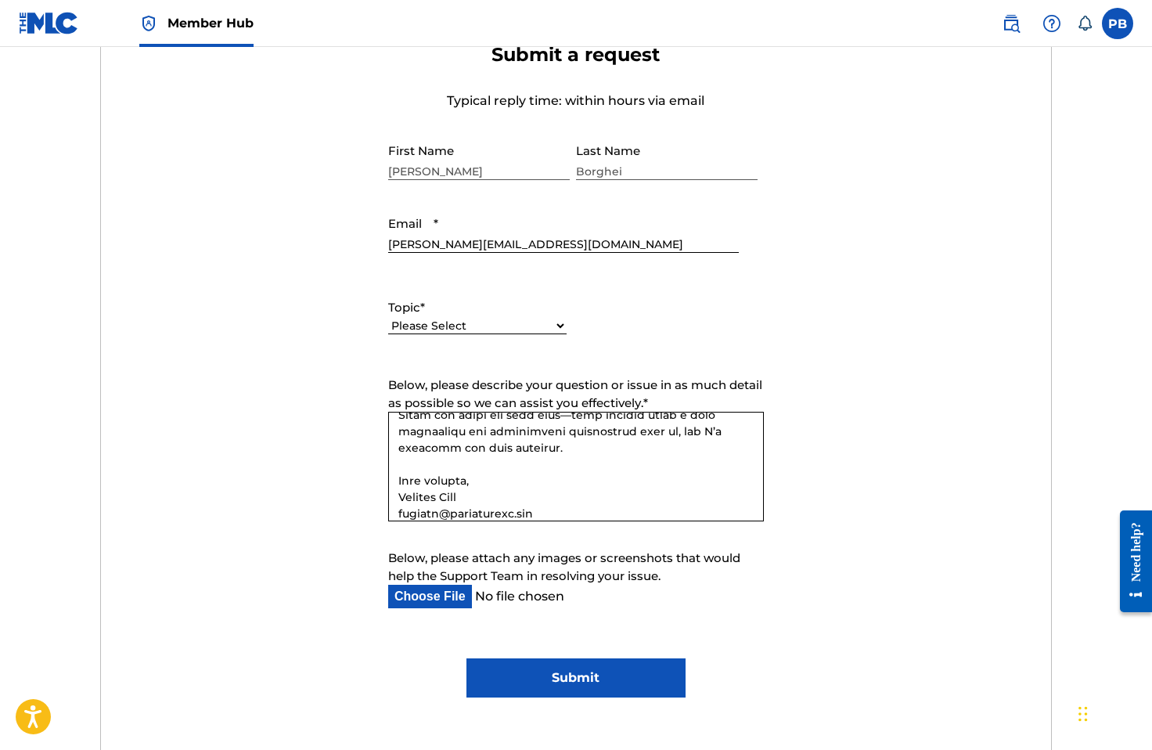
scroll to position [0, 0]
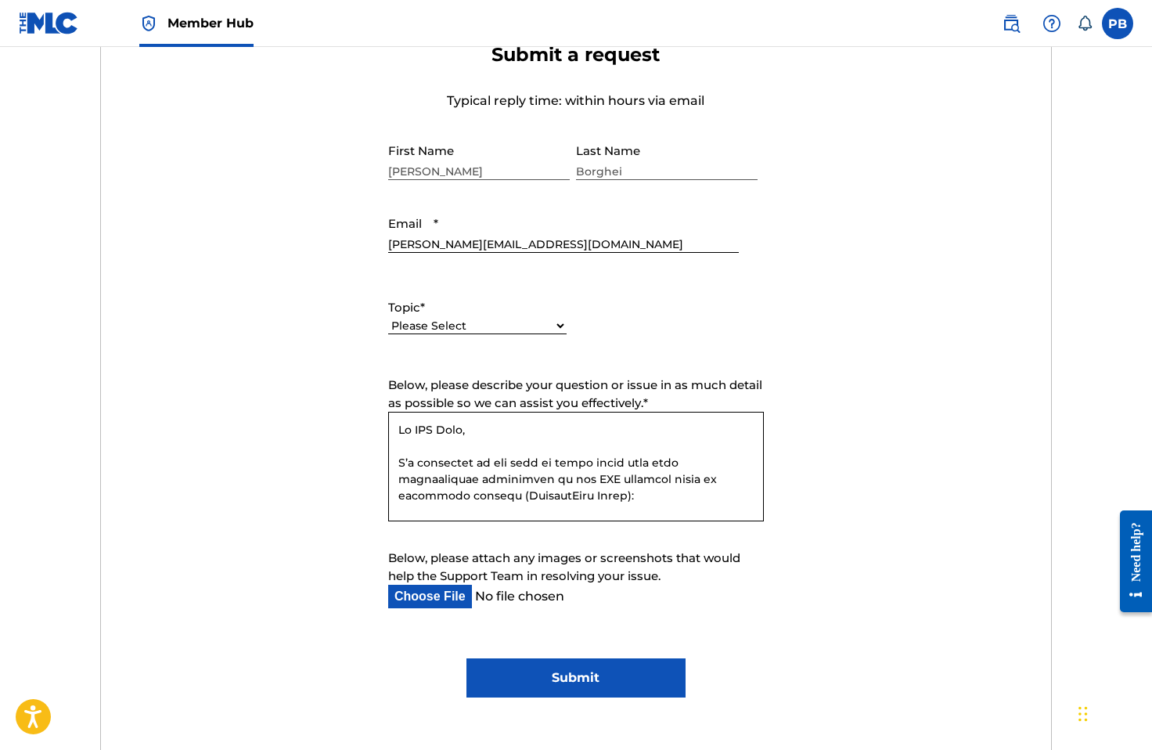
type textarea "Hi MLC Team, I’m following up now that my three works have been successfully re…"
click at [475, 323] on select "Please Select I need help with my account I need help with managing my catalog …" at bounding box center [477, 326] width 178 height 16
select select "I need help with payment"
click at [388, 319] on select "Please Select I need help with my account I need help with managing my catalog …" at bounding box center [477, 326] width 178 height 16
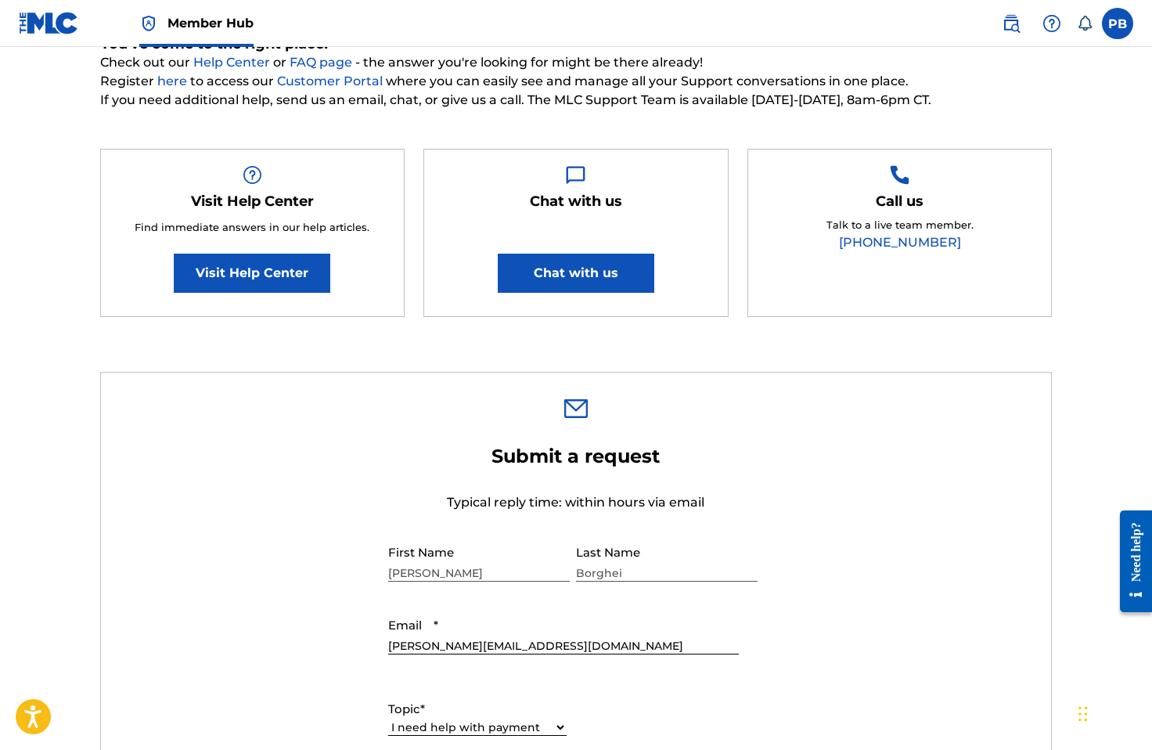
scroll to position [567, 0]
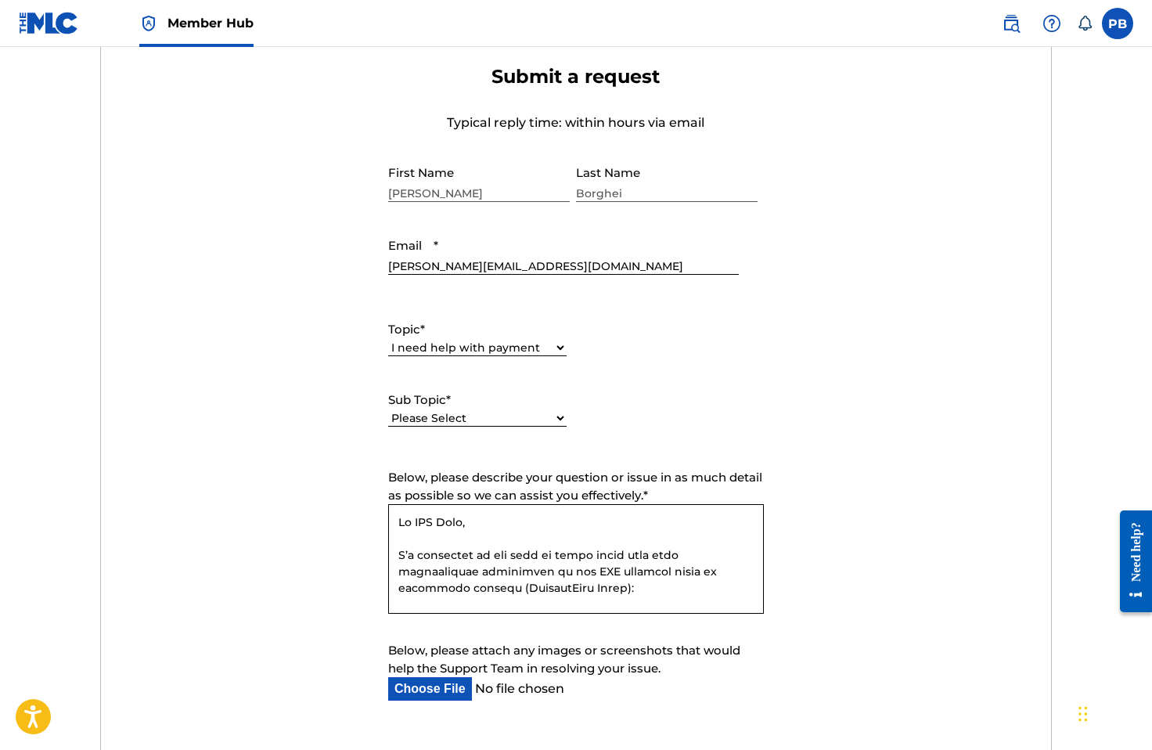
click at [465, 541] on textarea "Below, please describe your question or issue in as much detail as possible so …" at bounding box center [576, 559] width 376 height 110
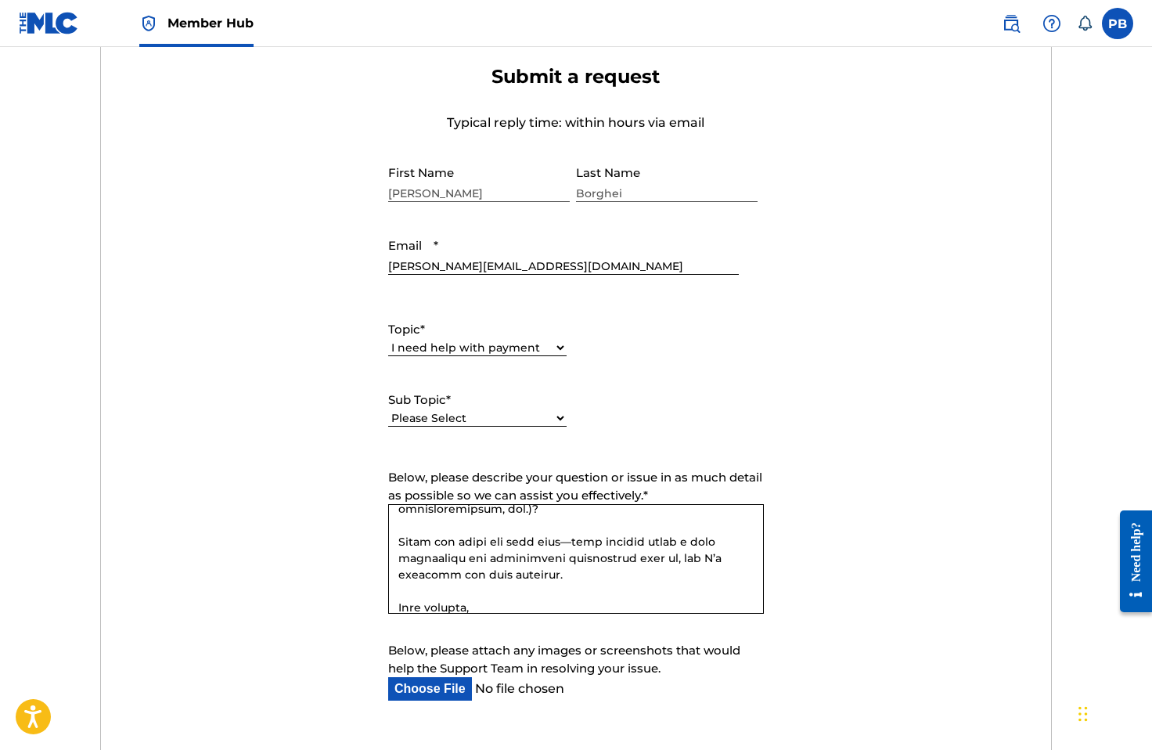
click at [567, 546] on textarea "Below, please describe your question or issue in as much detail as possible so …" at bounding box center [576, 559] width 376 height 110
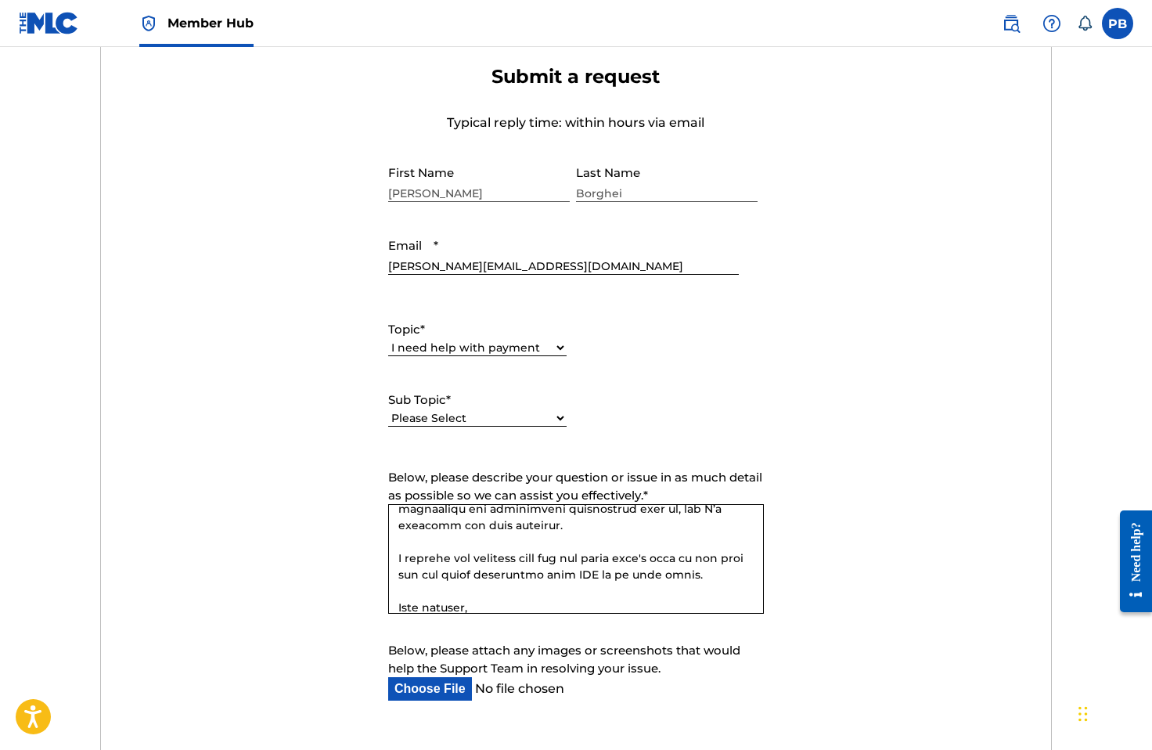
scroll to position [639, 0]
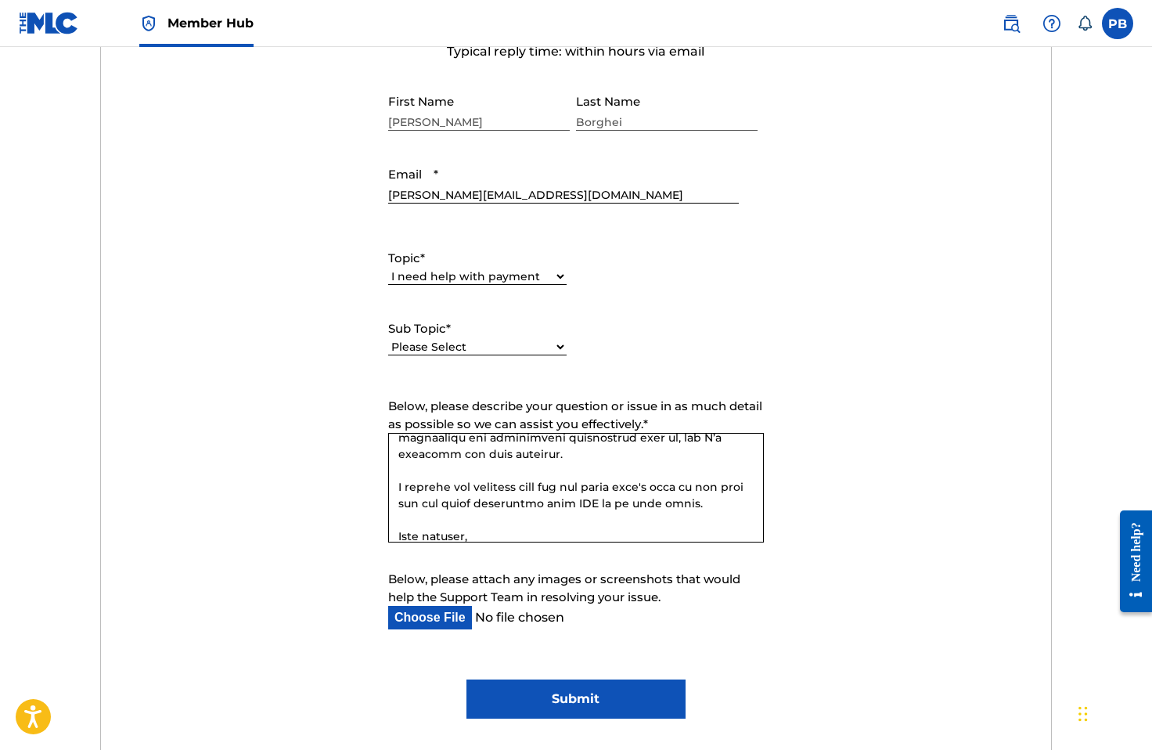
type textarea "Hi MLC Team, I’m following up now that my three works have been successfully re…"
click at [419, 624] on input "Below, please attach any images or screenshots that would help the Support Team…" at bounding box center [563, 617] width 351 height 23
type input "C:\fakepath\Detail_3881279.pdf"
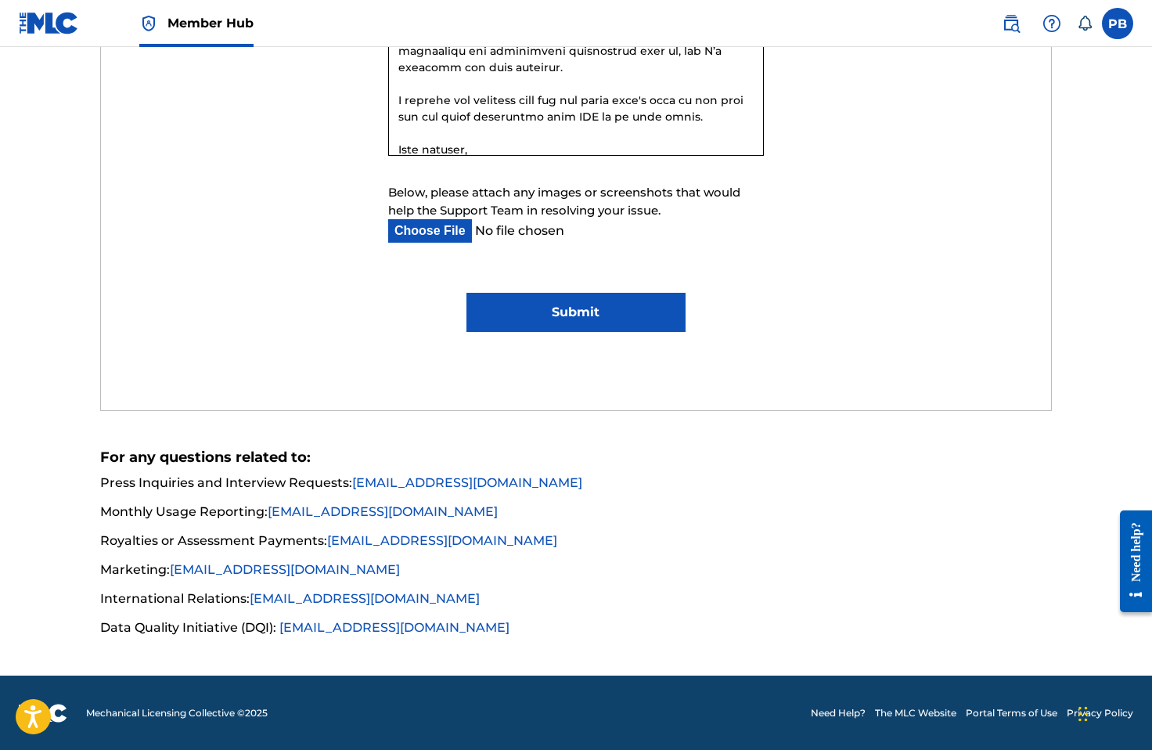
click at [619, 312] on input "Submit" at bounding box center [575, 312] width 218 height 39
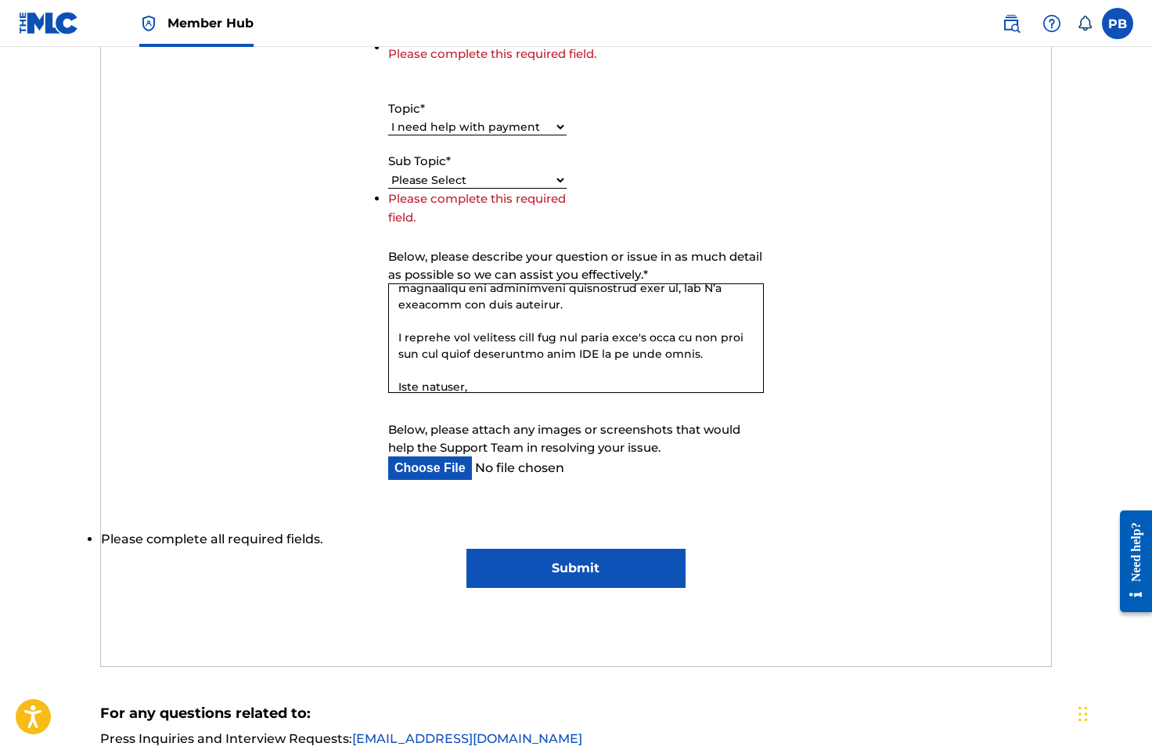
scroll to position [808, 0]
click at [483, 183] on select "Please Select I need help setting up my payment information in The MLC Portal I…" at bounding box center [477, 179] width 178 height 16
select select "I need information about royalties"
click at [388, 188] on select "Please Select I need help setting up my payment information in The MLC Portal I…" at bounding box center [477, 179] width 178 height 16
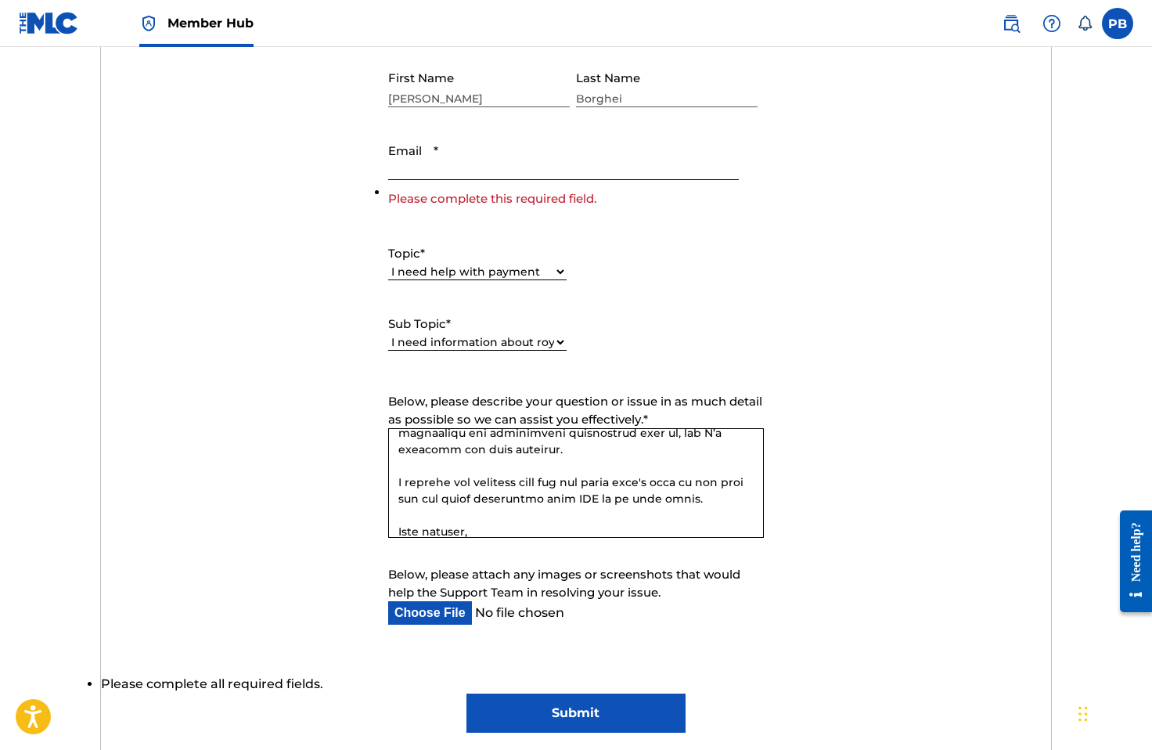
scroll to position [645, 0]
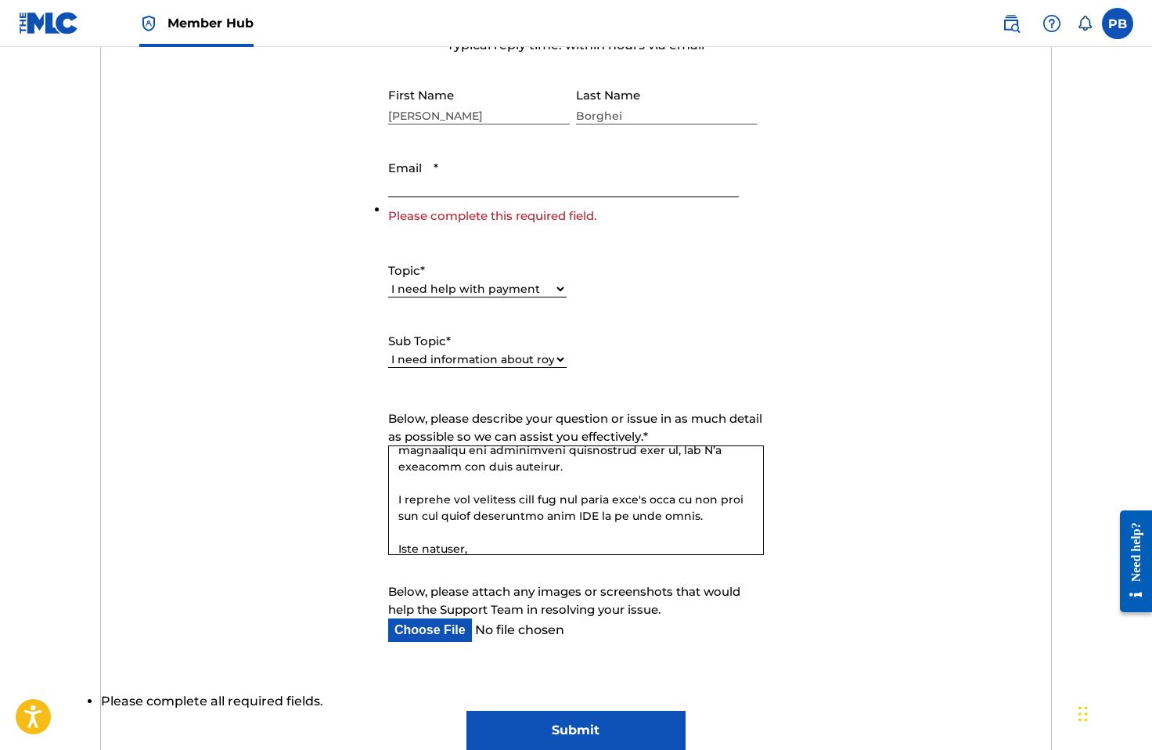
click at [489, 183] on input "Email *" at bounding box center [563, 175] width 351 height 45
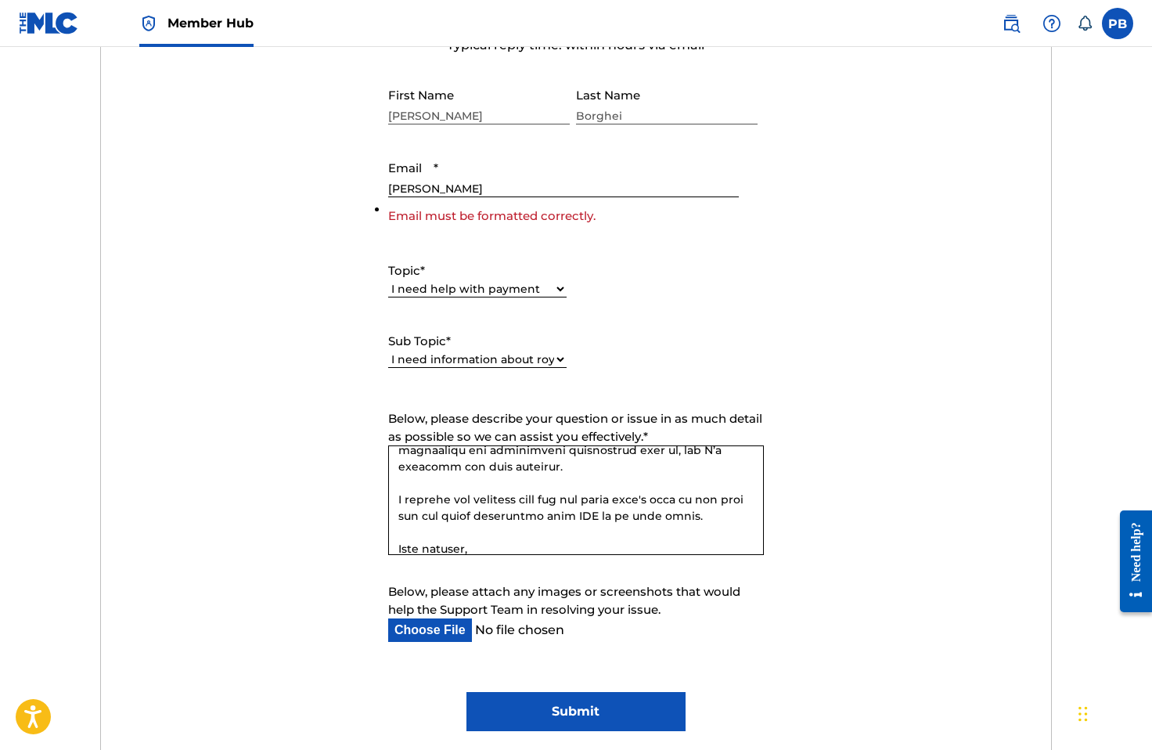
type input "[PERSON_NAME][EMAIL_ADDRESS][DOMAIN_NAME]"
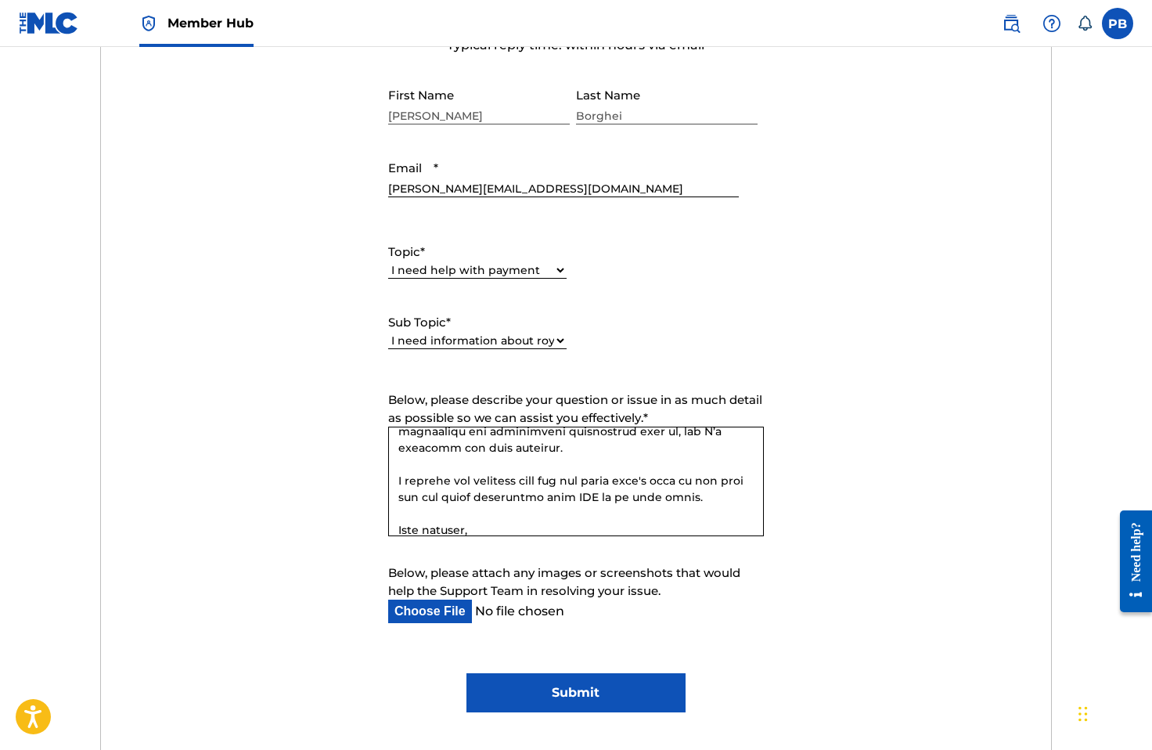
click at [562, 683] on input "Submit" at bounding box center [575, 692] width 218 height 39
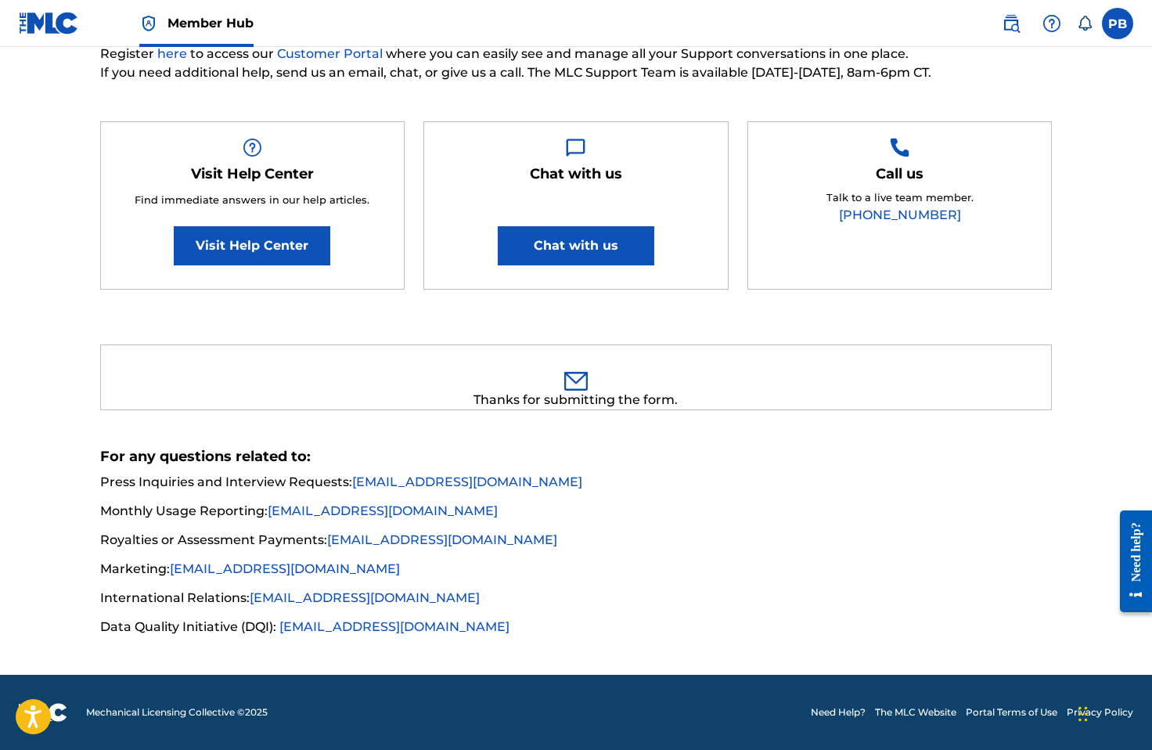
scroll to position [214, 0]
click at [559, 686] on footer "Mechanical Licensing Collective © 2025 Need Help? The MLC Website Portal Terms …" at bounding box center [576, 712] width 1152 height 75
